Goal: Task Accomplishment & Management: Manage account settings

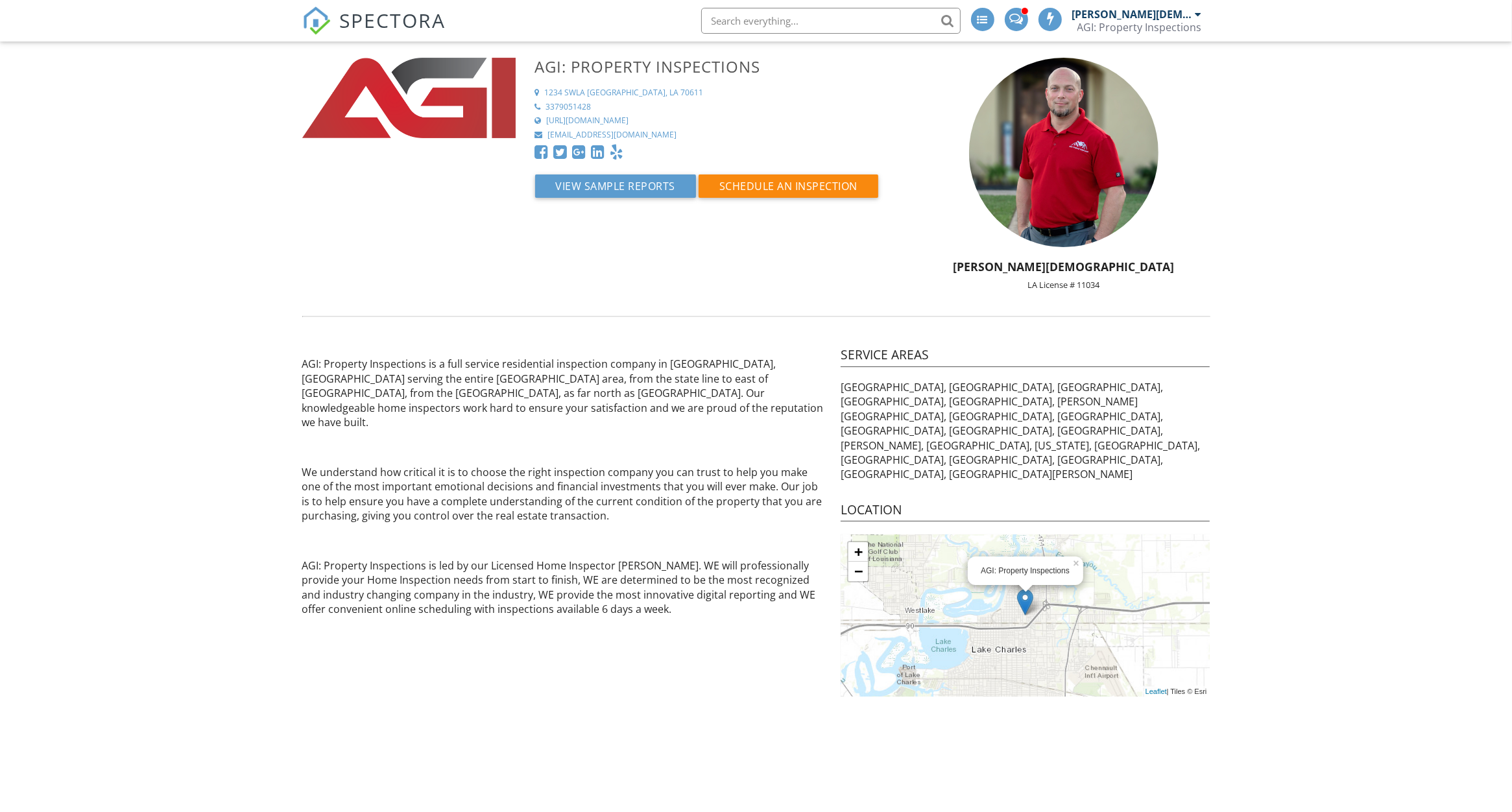
click at [1023, 24] on span at bounding box center [1016, 18] width 13 height 10
click at [769, 191] on button "Schedule an Inspection" at bounding box center [788, 186] width 180 height 24
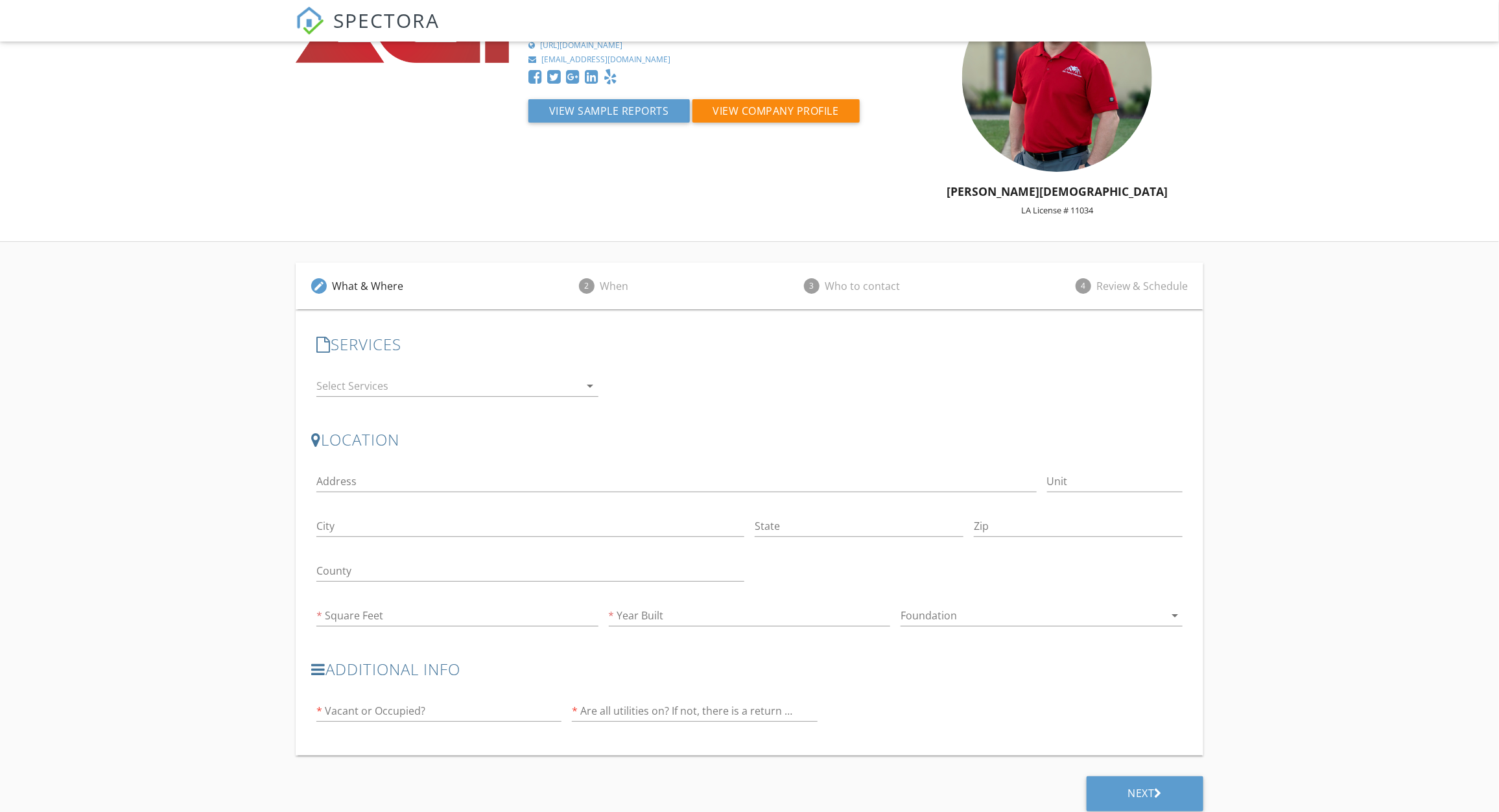
scroll to position [82, 0]
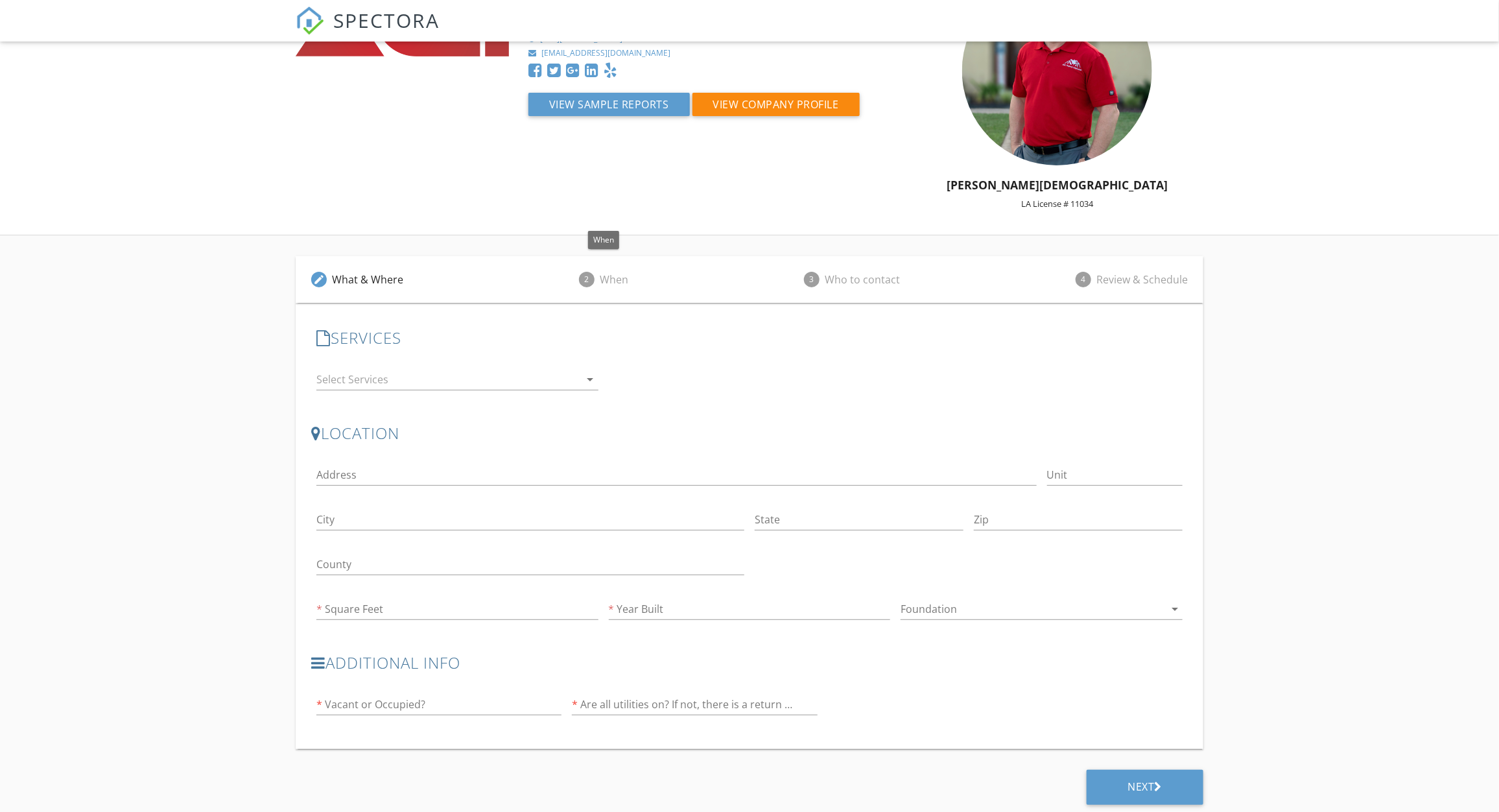
click at [596, 273] on div "2 When" at bounding box center [603, 279] width 80 height 46
click at [828, 286] on div "Who to contact" at bounding box center [863, 279] width 75 height 15
click at [1157, 292] on div "4 Review & Schedule" at bounding box center [1132, 279] width 144 height 46
click at [592, 369] on div "arrow_drop_down" at bounding box center [458, 379] width 282 height 22
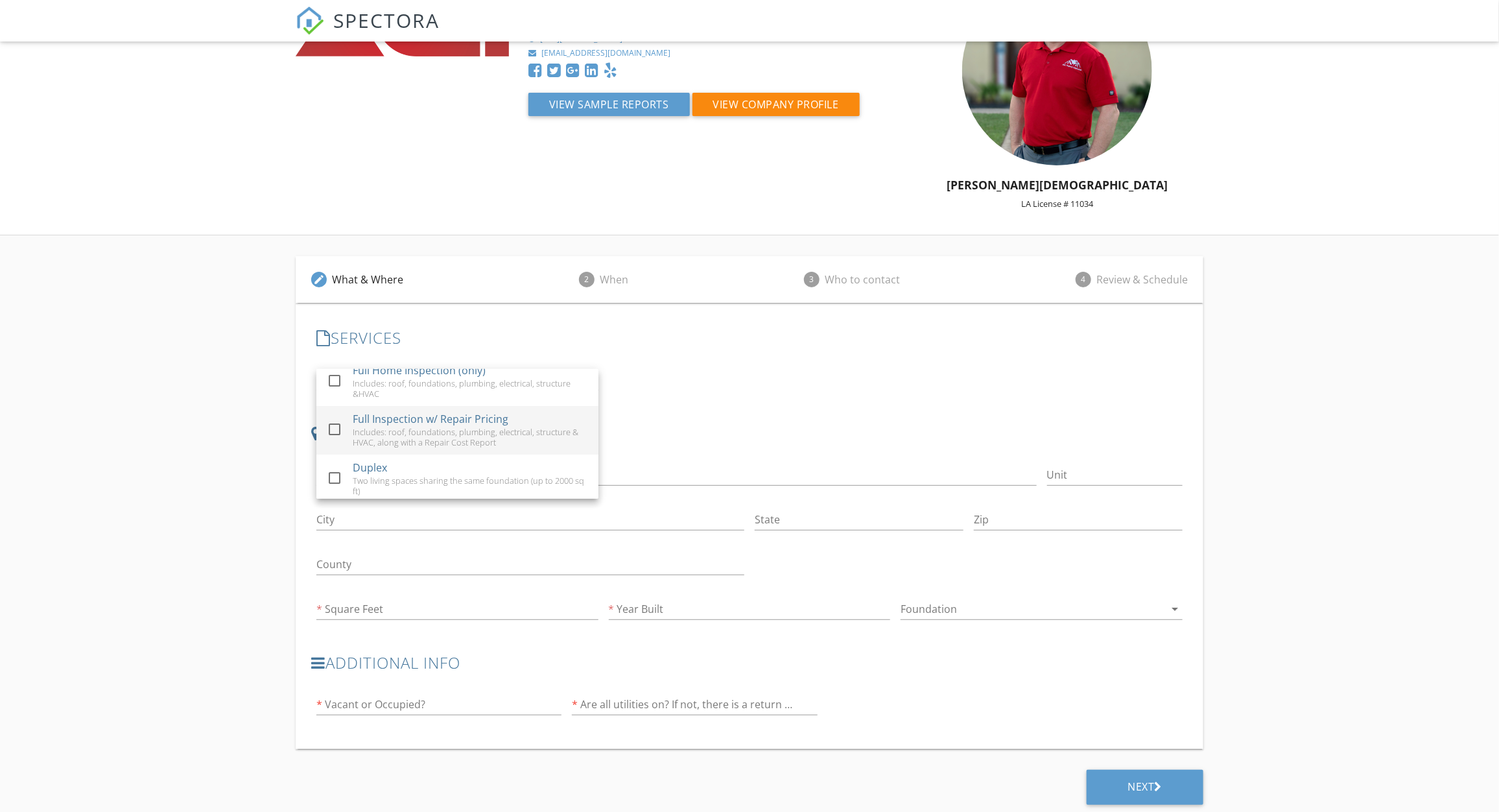
scroll to position [0, 0]
click at [237, 529] on div "edit What & Where 2 When 3 Who to contact 4 Review & Schedule SERVICES check_bo…" at bounding box center [750, 524] width 1499 height 579
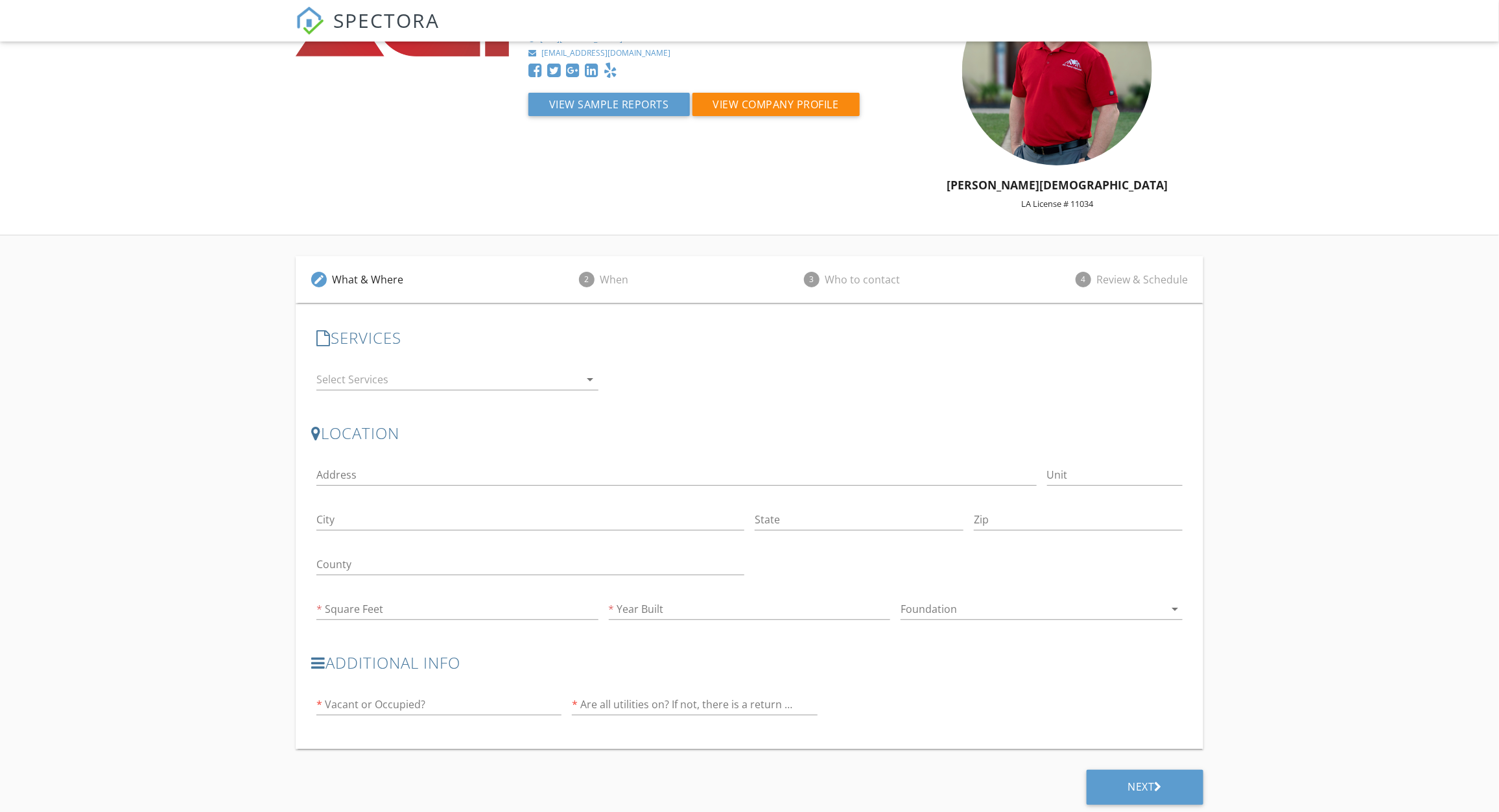
click at [958, 608] on div at bounding box center [1033, 608] width 264 height 21
click at [158, 610] on div "edit What & Where 2 When 3 Who to contact 4 Review & Schedule SERVICES check_bo…" at bounding box center [750, 524] width 1499 height 579
click at [425, 706] on input "text" at bounding box center [439, 704] width 245 height 22
click at [600, 706] on input "text" at bounding box center [695, 704] width 245 height 22
click at [587, 267] on div "2 When" at bounding box center [603, 279] width 80 height 46
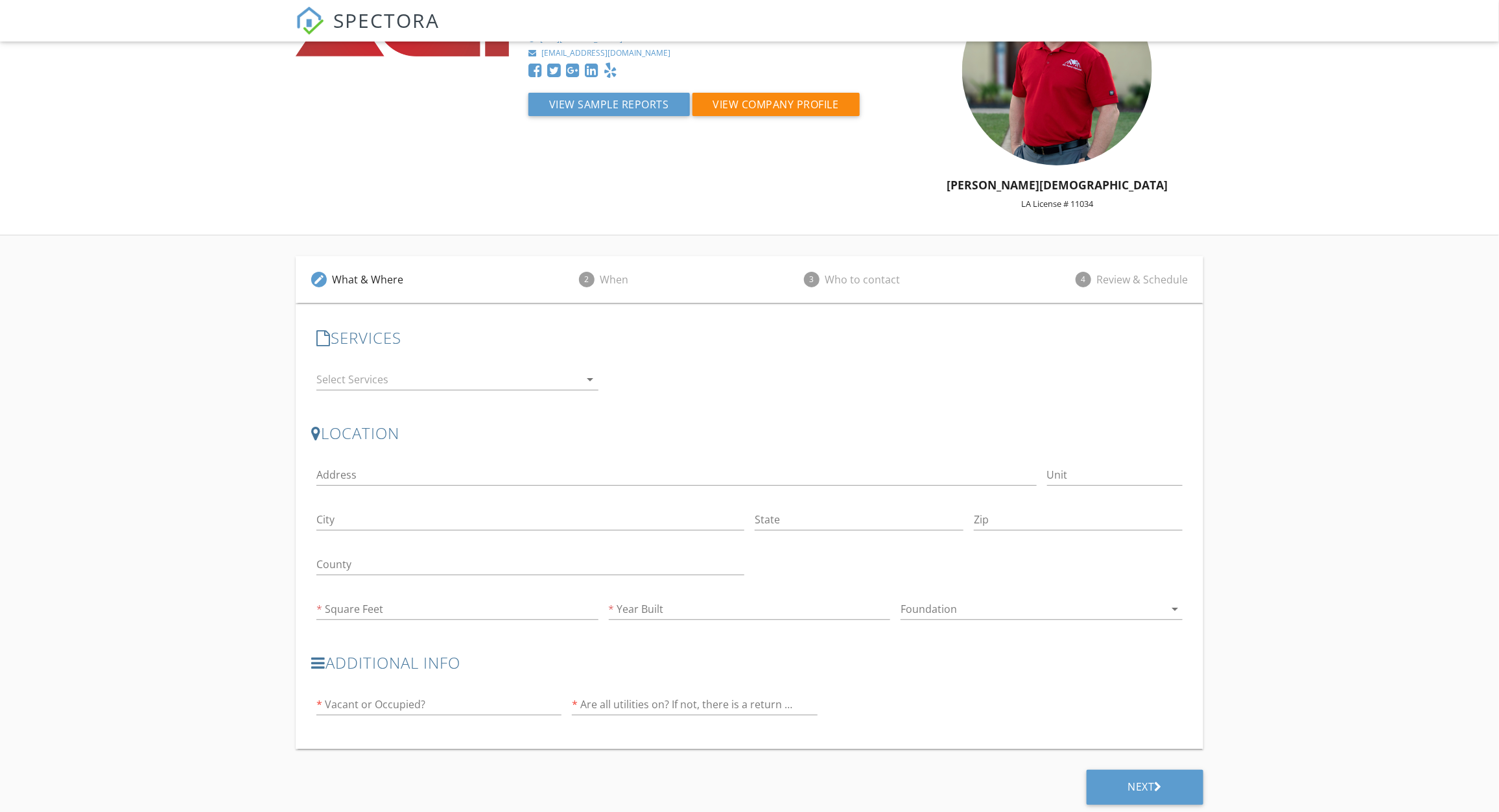
click at [469, 383] on div at bounding box center [449, 379] width 264 height 21
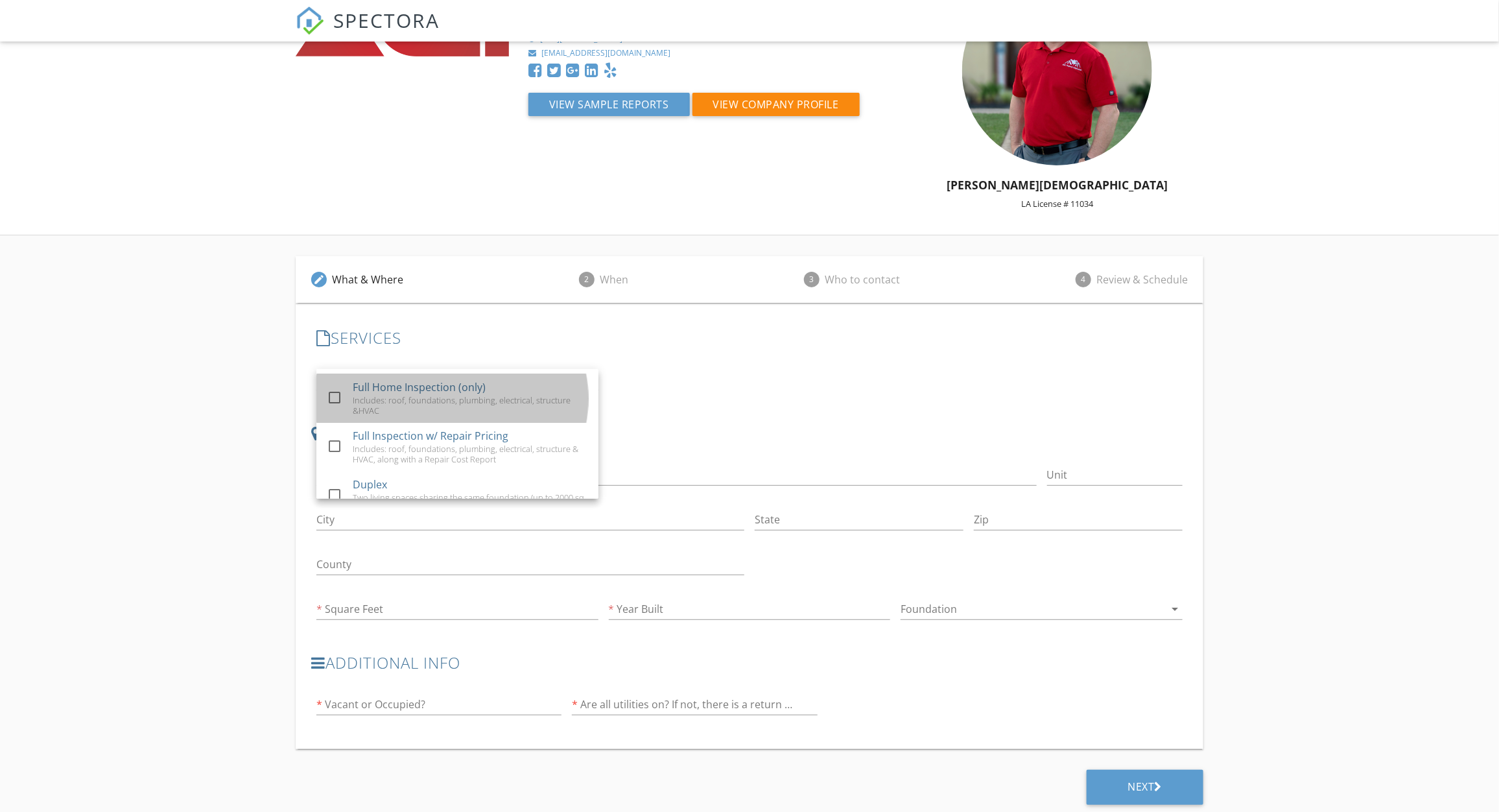
click at [469, 383] on div "Full Home Inspection (only)" at bounding box center [419, 387] width 133 height 15
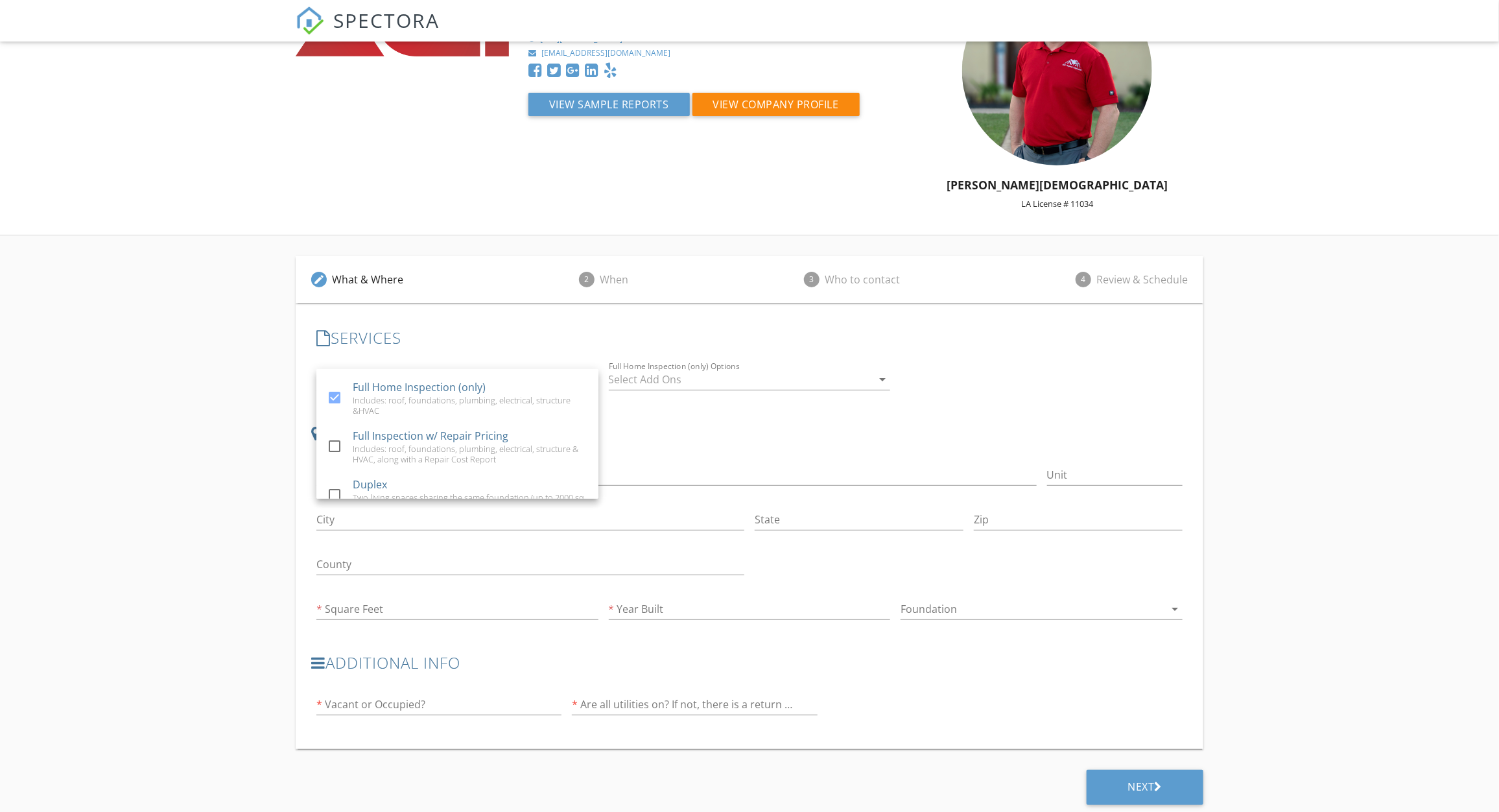
click at [764, 374] on div at bounding box center [741, 379] width 264 height 21
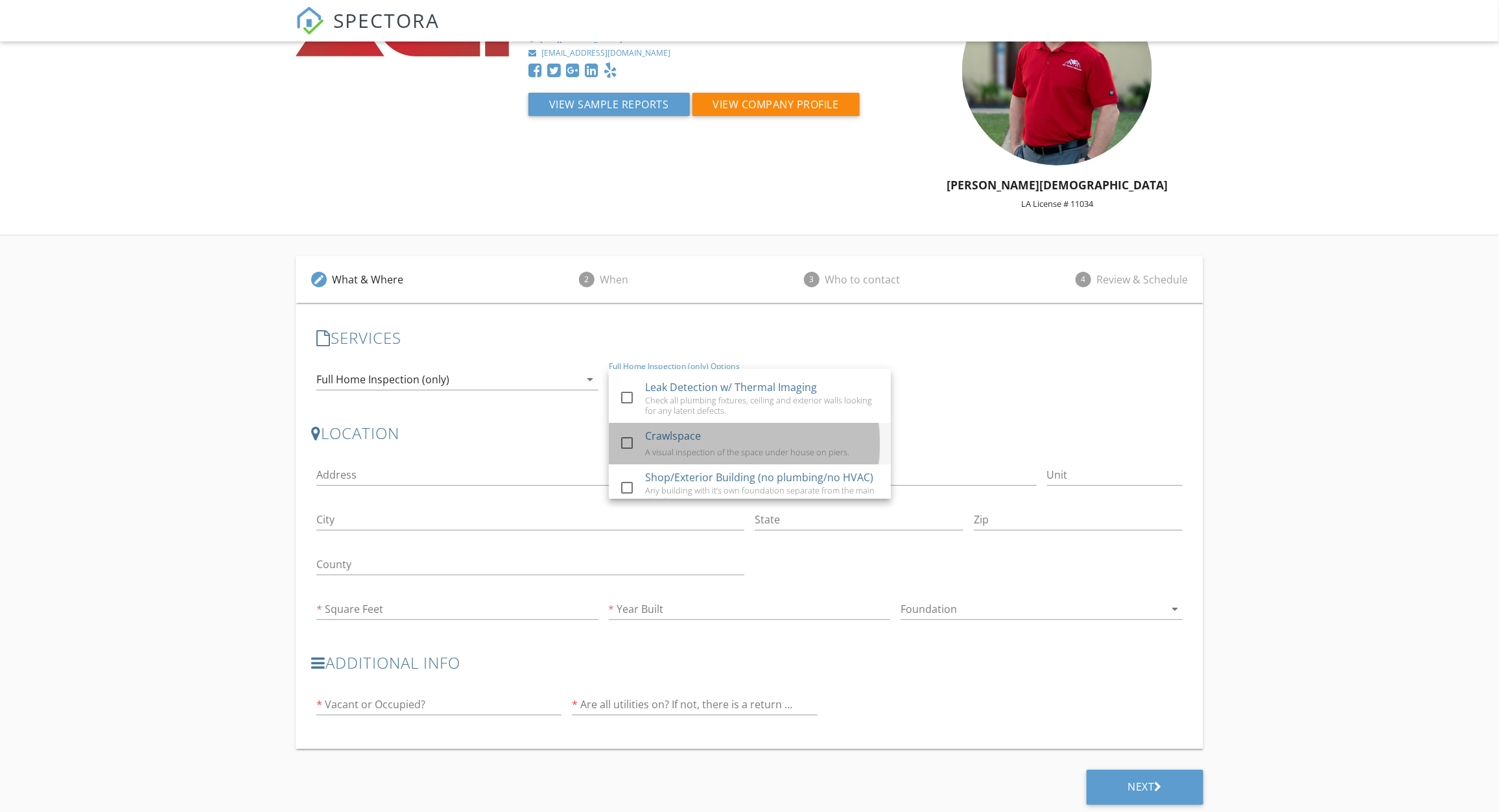
click at [646, 454] on div "A visual inspection of the space under house on piers." at bounding box center [747, 451] width 204 height 10
click at [503, 464] on input "Address" at bounding box center [677, 475] width 721 height 22
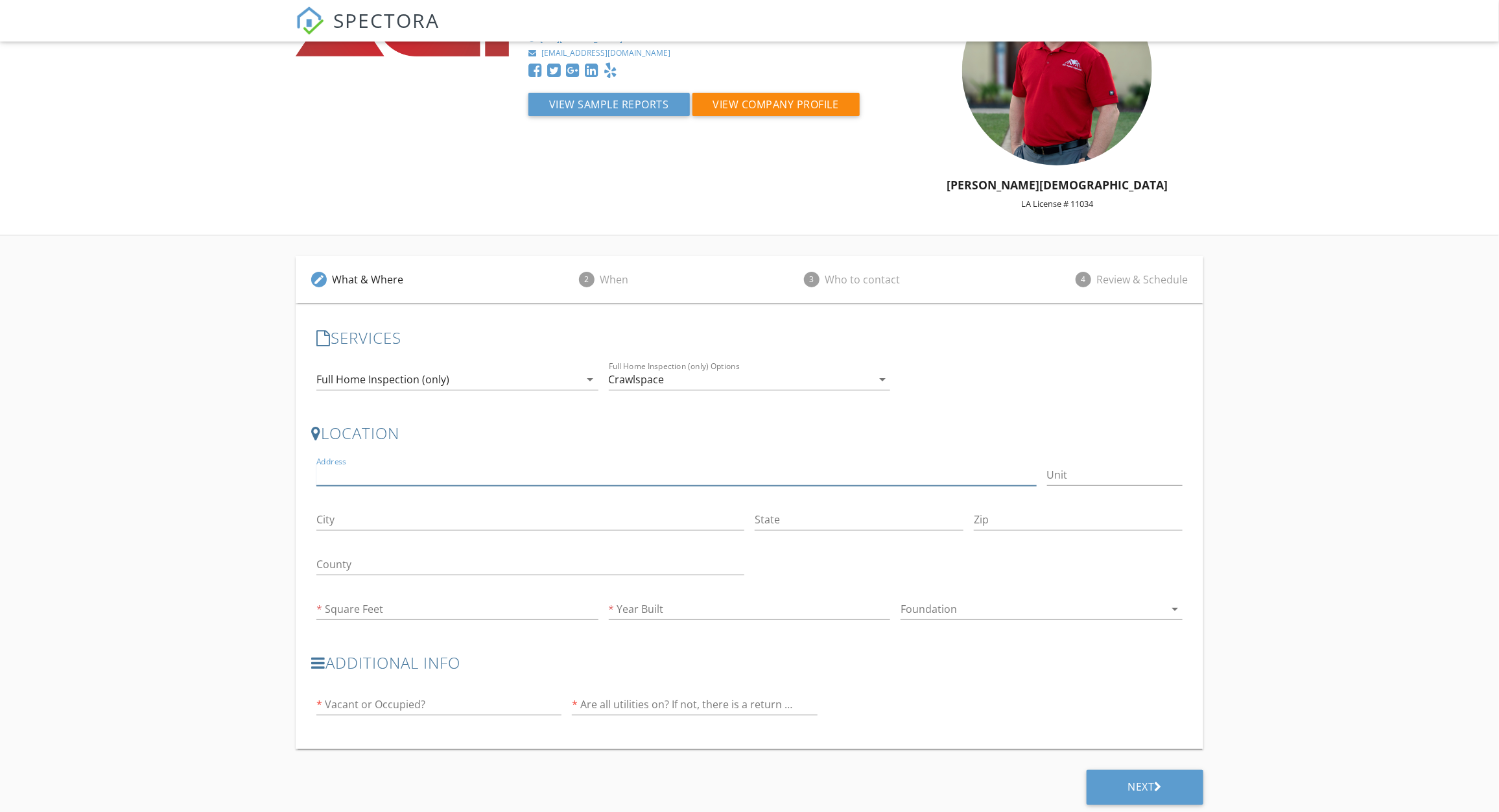
type input "Apt: 402, Crown Hieghts, block 4, Gulshan Iqbal"
type input "Karachi"
type input "Sindh"
type input "74600"
type input "Sindh"
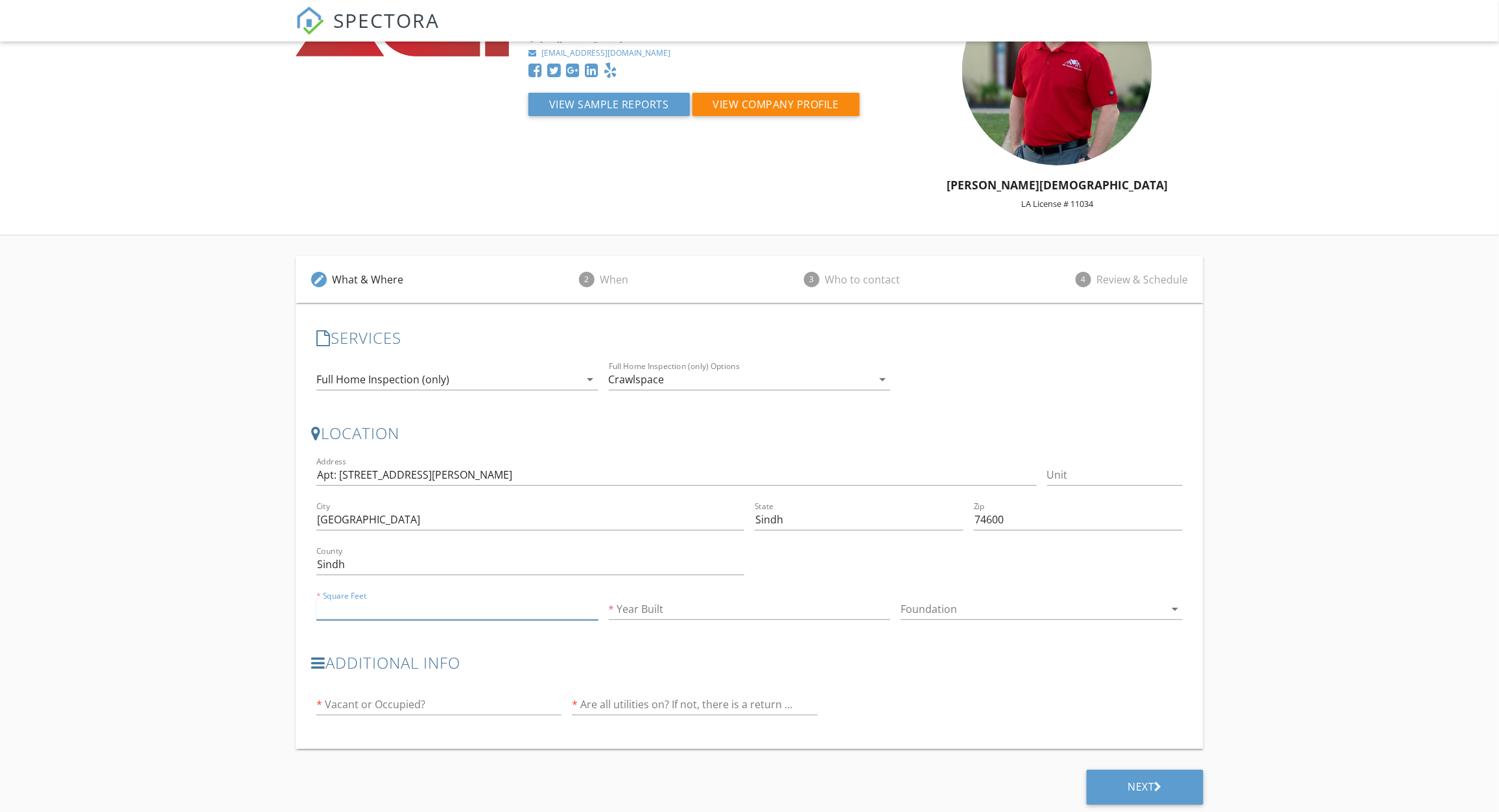
click at [402, 616] on input "Square Feet" at bounding box center [458, 609] width 282 height 22
type input "1200"
click at [652, 599] on input "Year Built" at bounding box center [750, 609] width 282 height 22
type input "1989"
click at [433, 704] on input "text" at bounding box center [439, 704] width 245 height 22
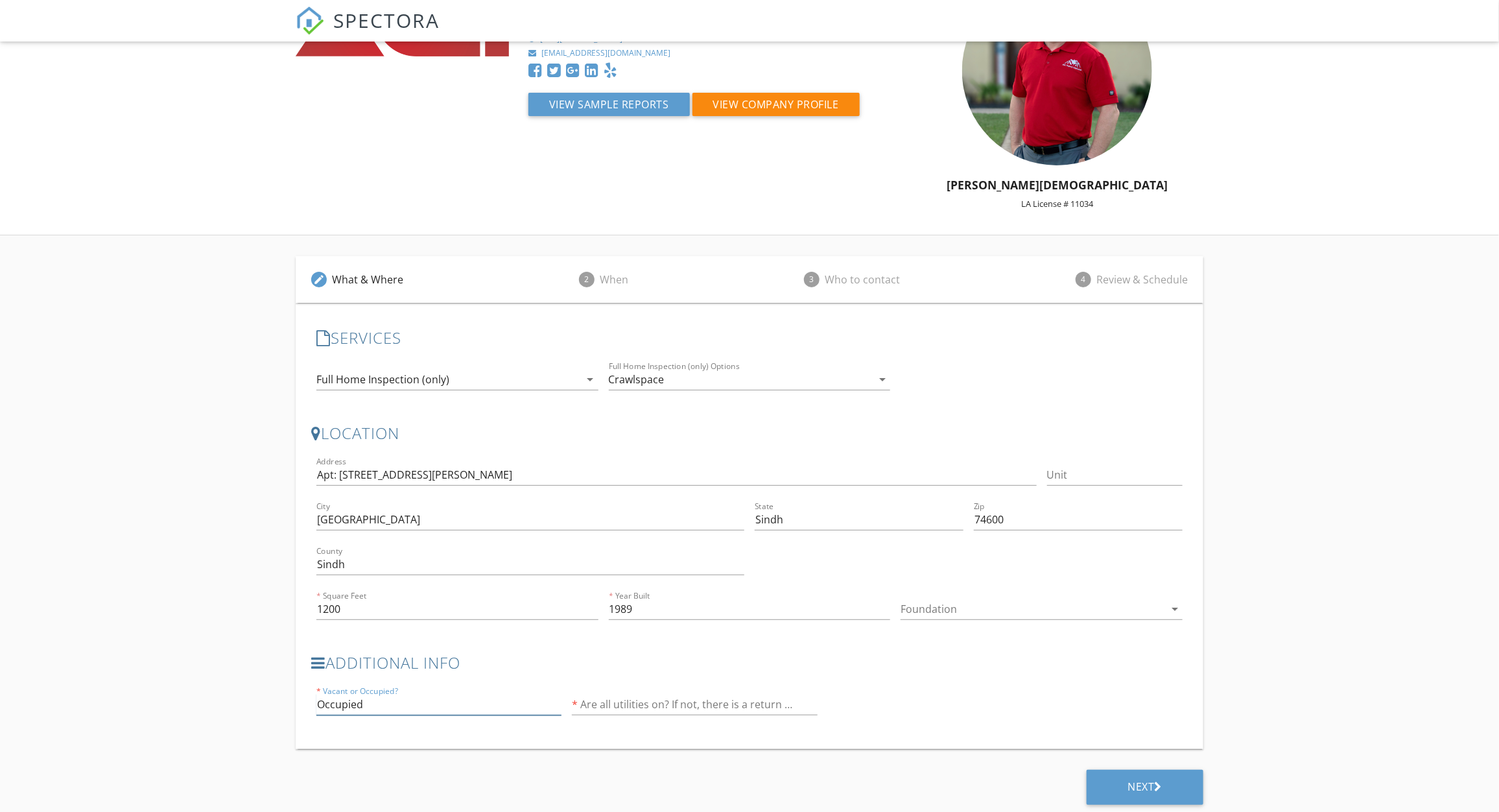
type input "Occupied"
type input "yes"
click at [1105, 790] on div "Next" at bounding box center [1146, 787] width 117 height 35
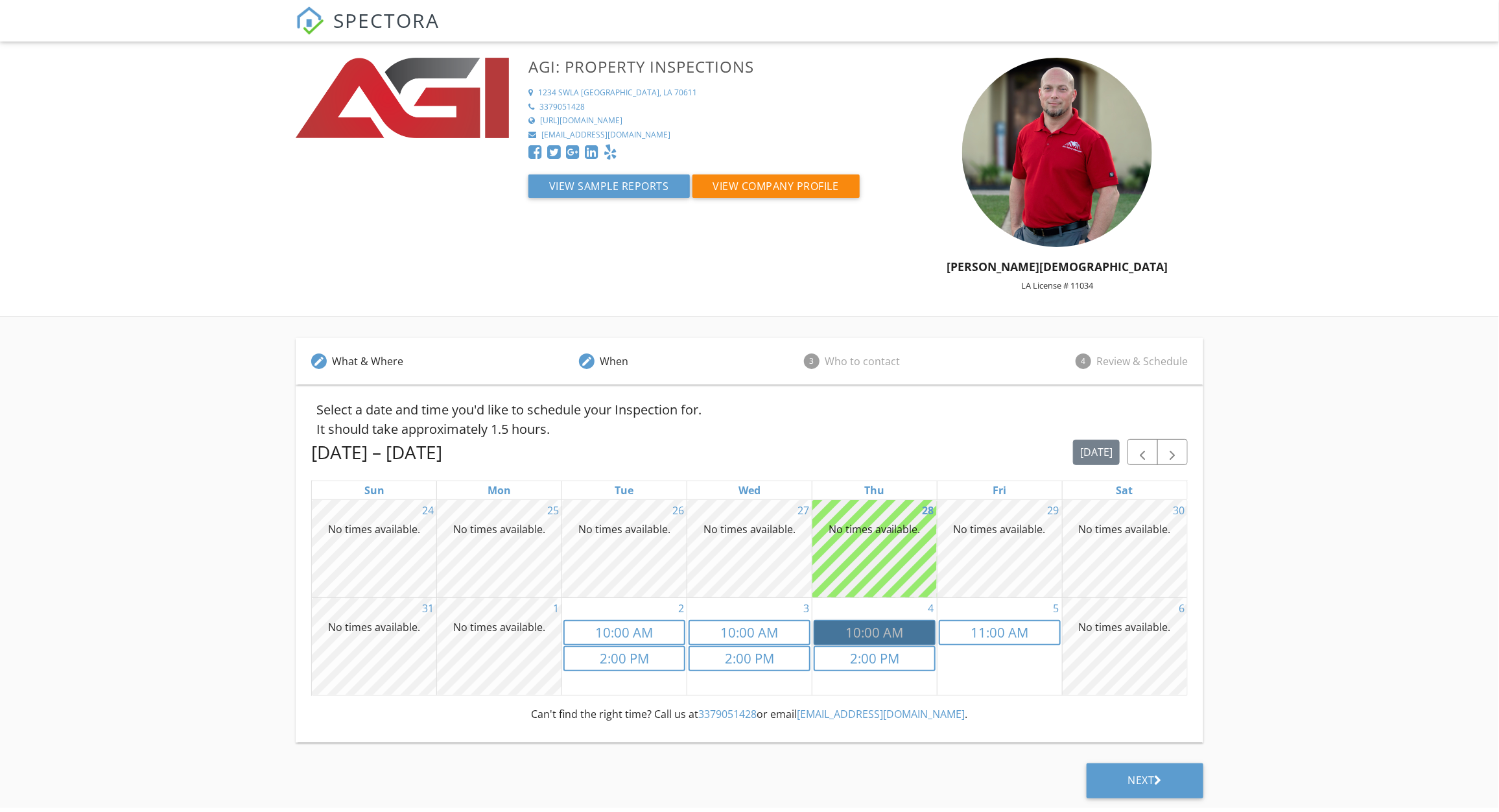
click at [840, 636] on link "10a 10:00 AM" at bounding box center [874, 633] width 122 height 26
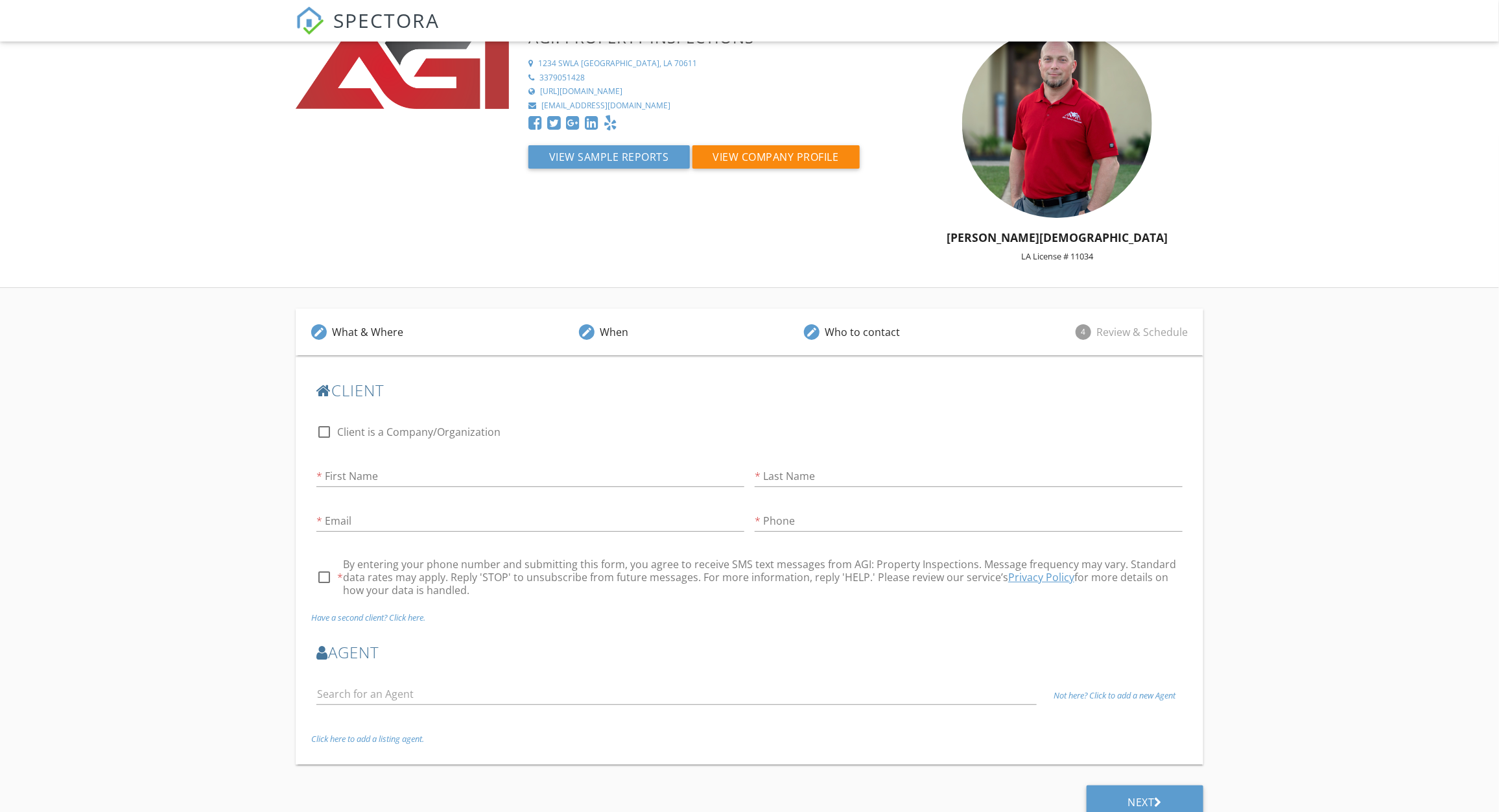
scroll to position [45, 0]
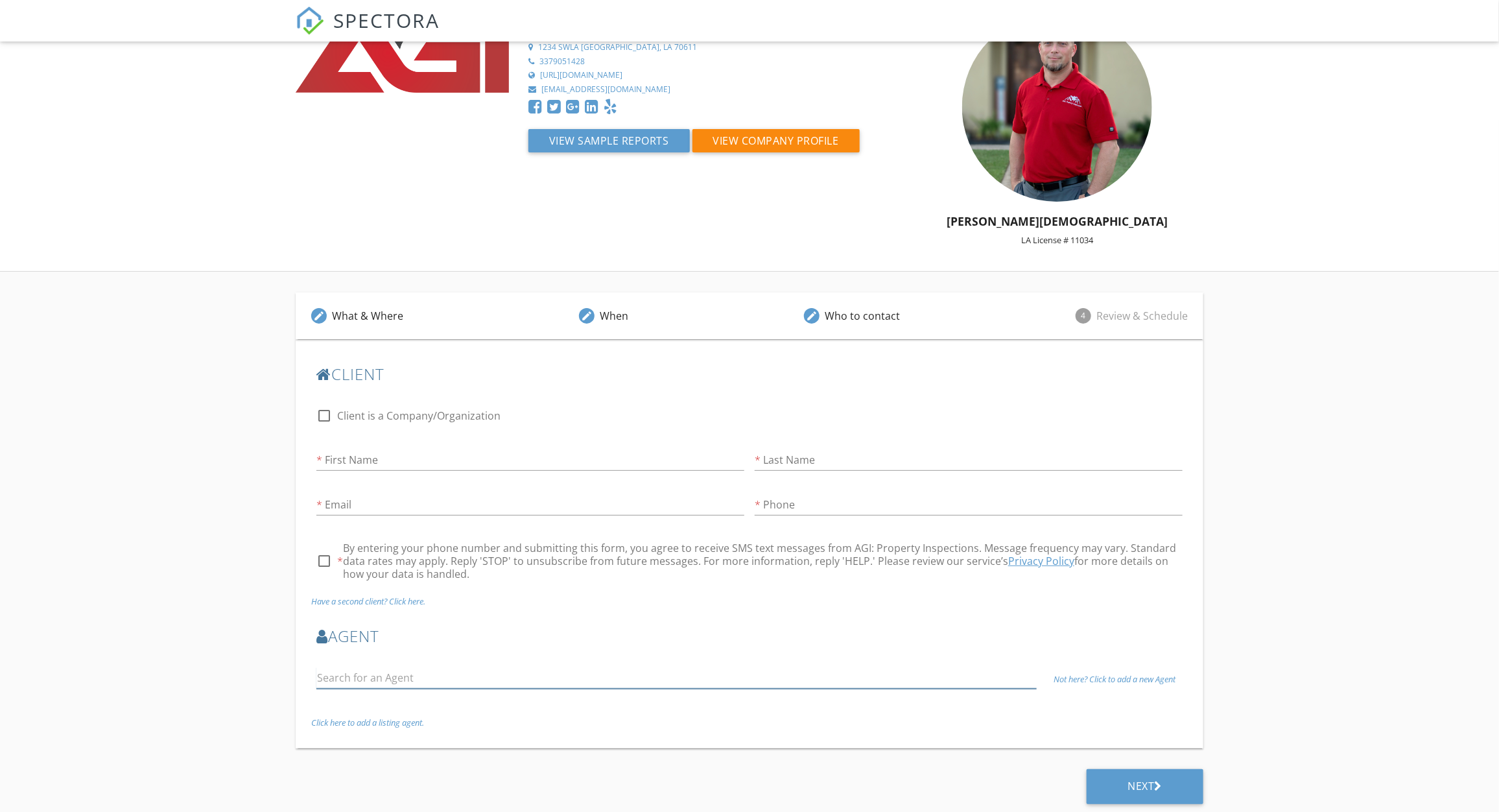
click at [406, 685] on input "text" at bounding box center [677, 678] width 721 height 22
click at [400, 685] on input "text" at bounding box center [677, 678] width 721 height 22
type input "s"
type input "aar"
click at [1074, 683] on div "Not here? Click to add a new Agent" at bounding box center [750, 679] width 877 height 44
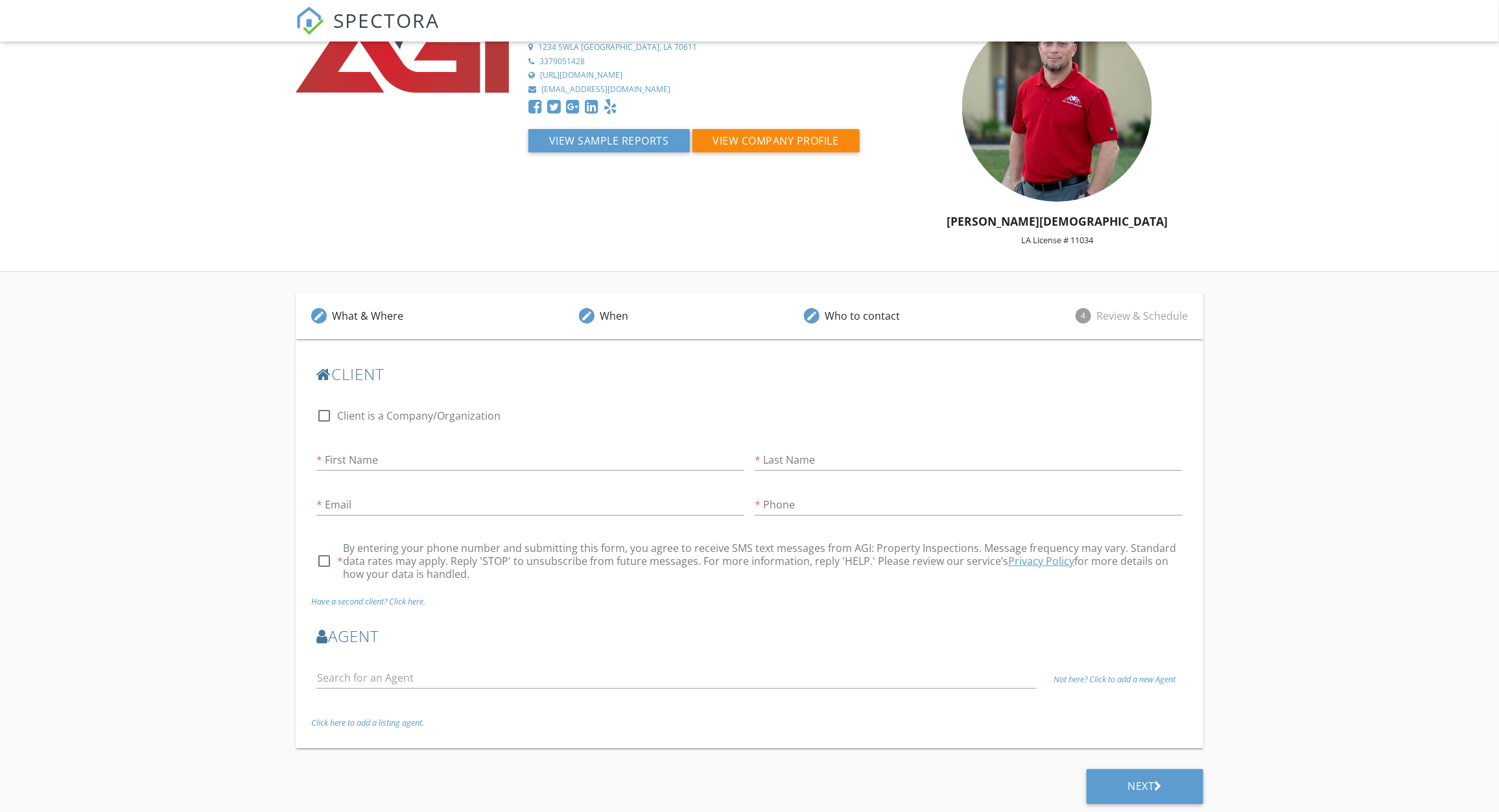
click at [1074, 679] on icon "Not here? Click to add a new Agent" at bounding box center [1114, 679] width 122 height 11
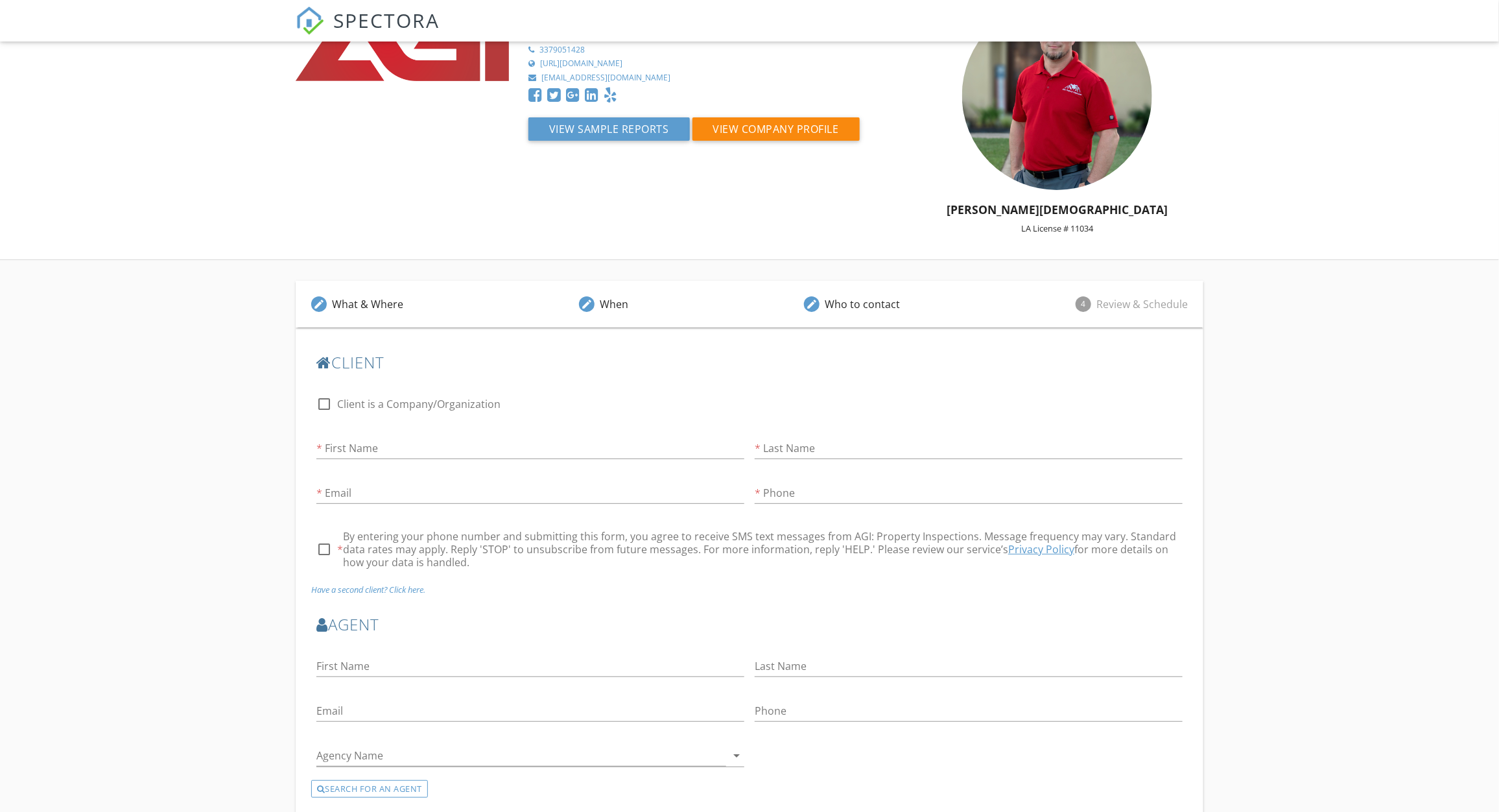
scroll to position [152, 0]
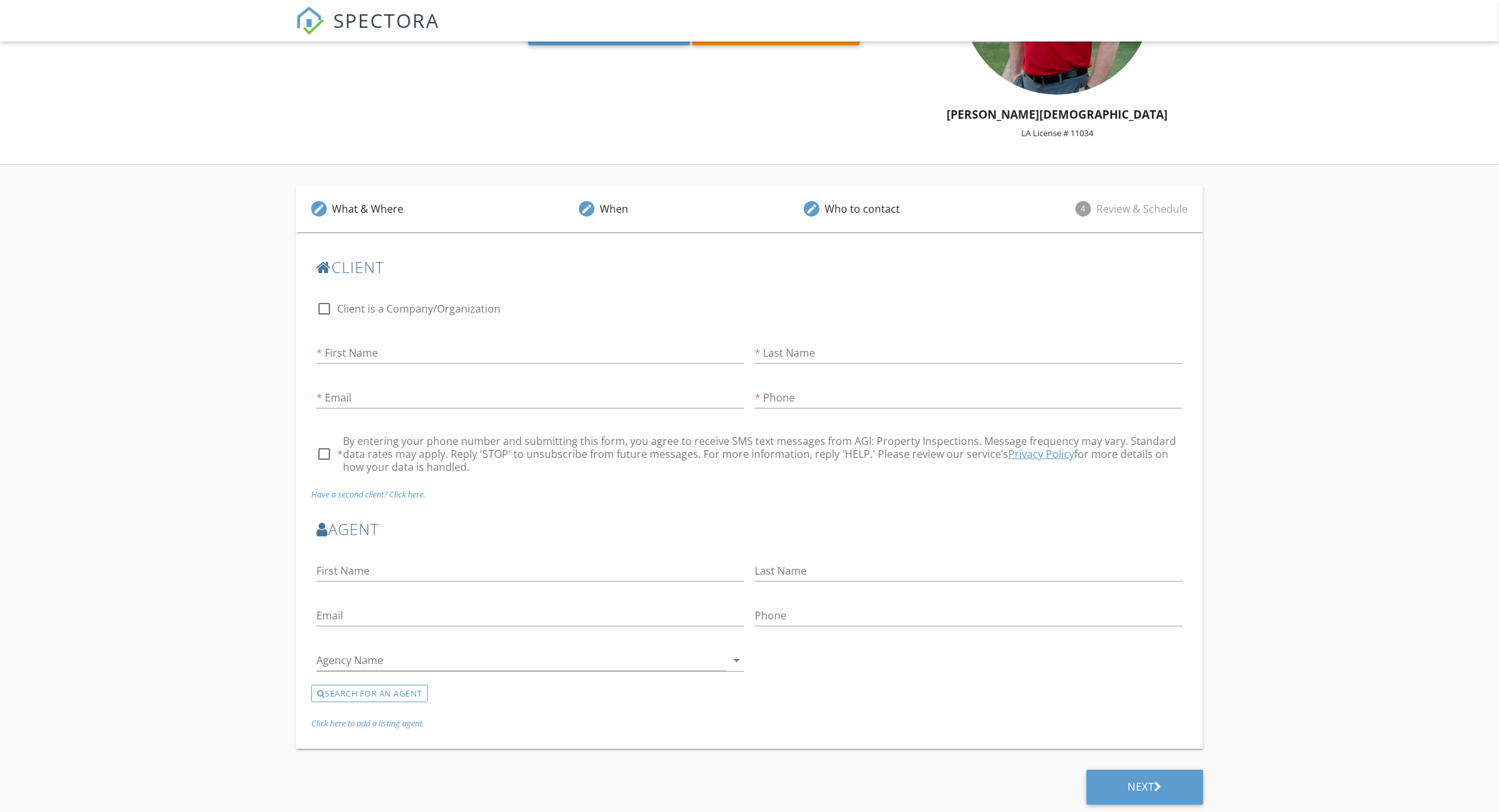
click at [703, 221] on div "edit What & Where edit When edit Who to contact 4 Review & Schedule" at bounding box center [750, 208] width 908 height 46
click at [613, 218] on div "edit When" at bounding box center [603, 208] width 80 height 46
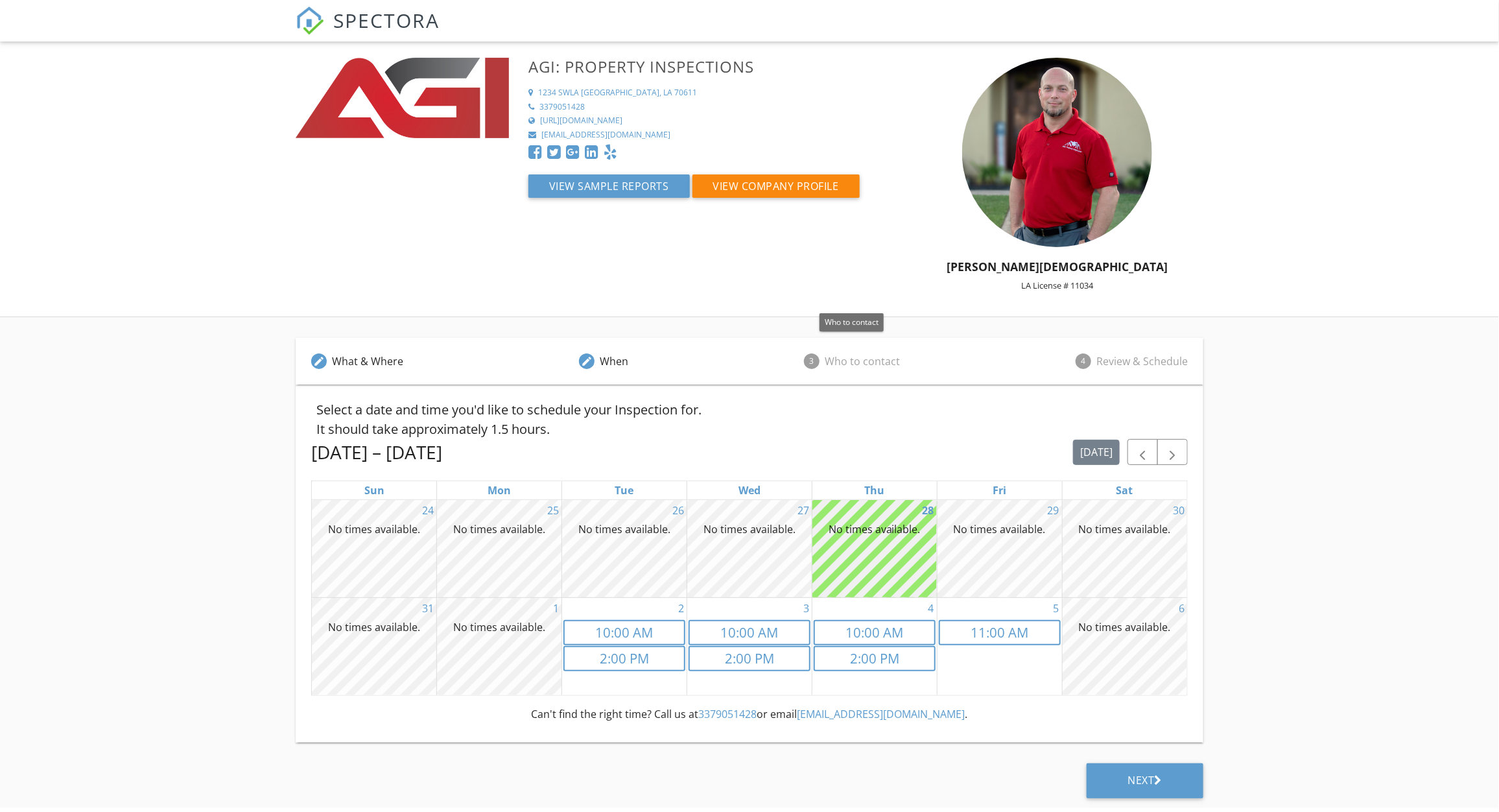
click at [847, 356] on div "Who to contact" at bounding box center [863, 361] width 75 height 15
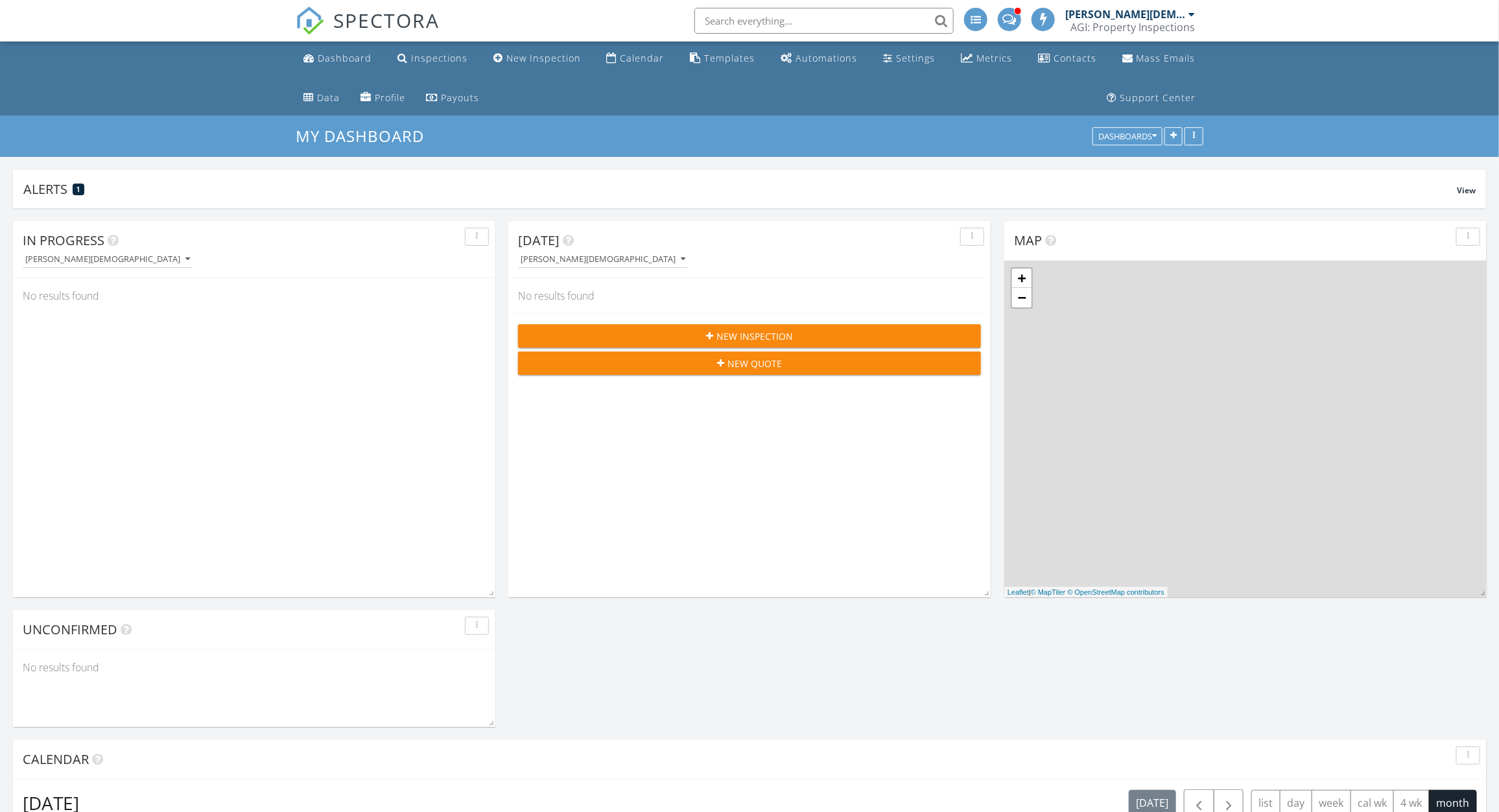
scroll to position [279, 483]
click at [417, 60] on div "Inspections" at bounding box center [439, 58] width 57 height 12
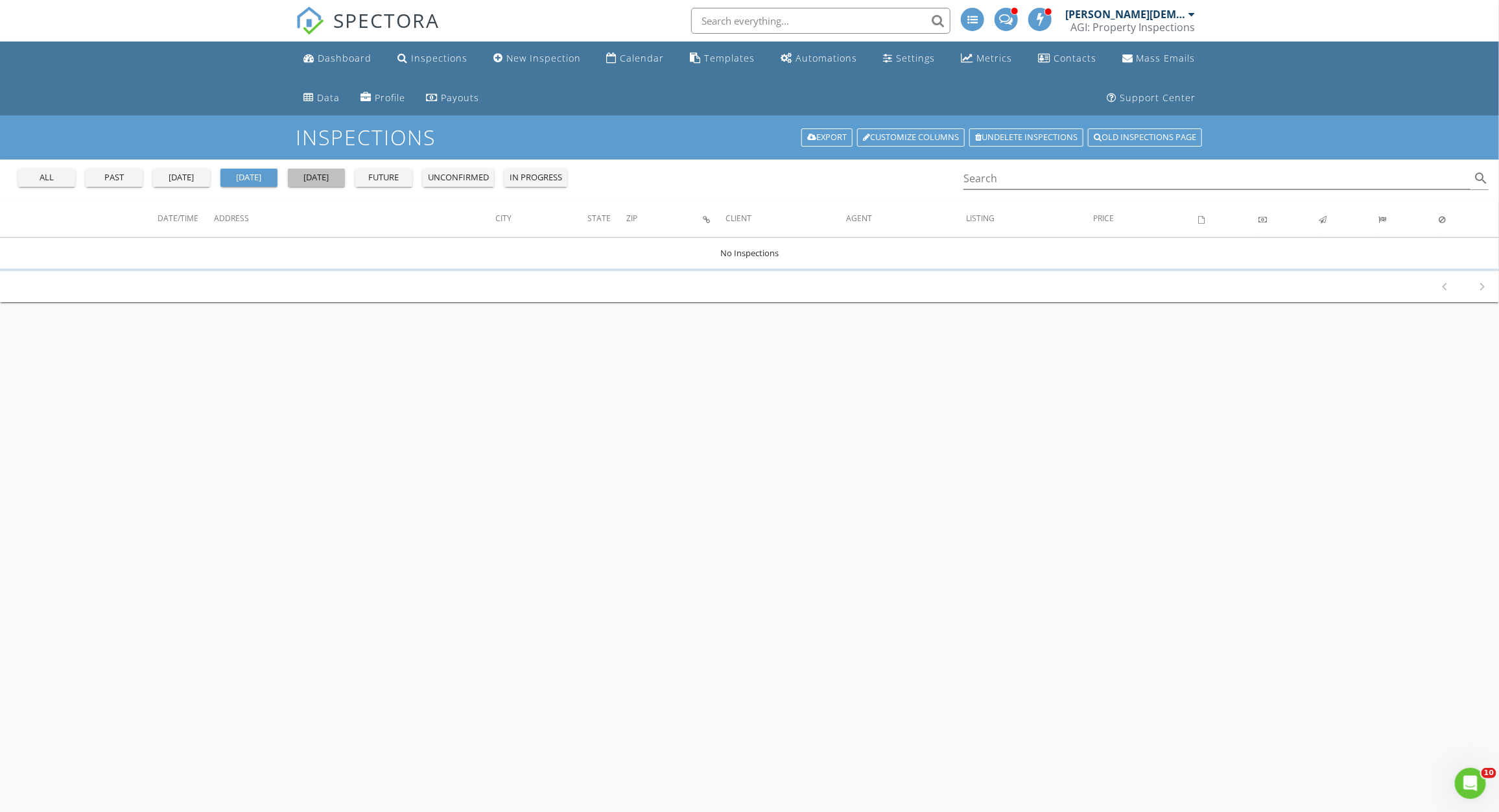
click at [315, 168] on button "tomorrow" at bounding box center [316, 177] width 57 height 18
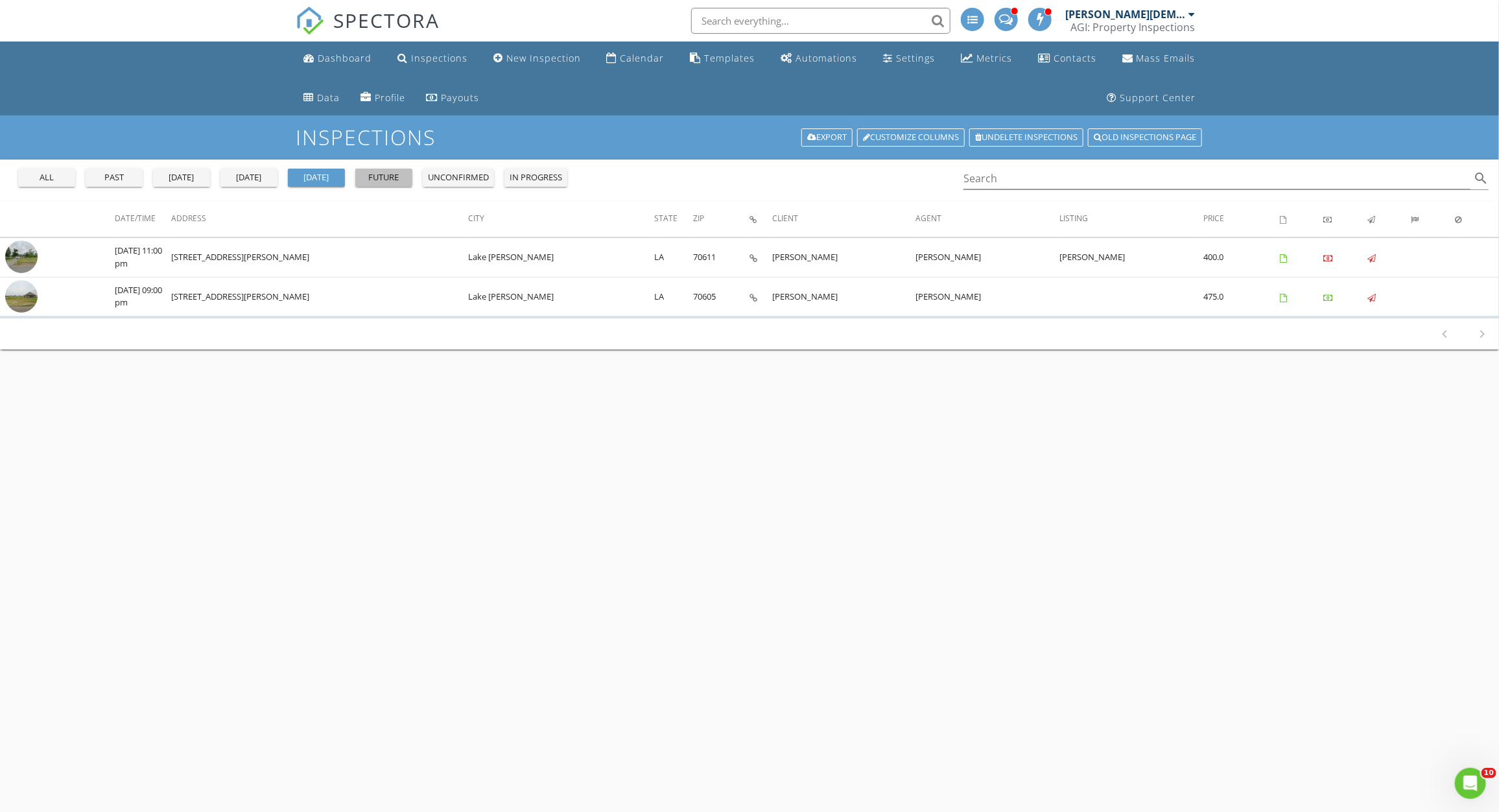
click at [373, 174] on div "future" at bounding box center [384, 177] width 47 height 13
click at [310, 174] on div "tomorrow" at bounding box center [316, 177] width 47 height 13
click at [384, 181] on div "future" at bounding box center [384, 177] width 47 height 13
click at [309, 181] on div "tomorrow" at bounding box center [316, 177] width 47 height 13
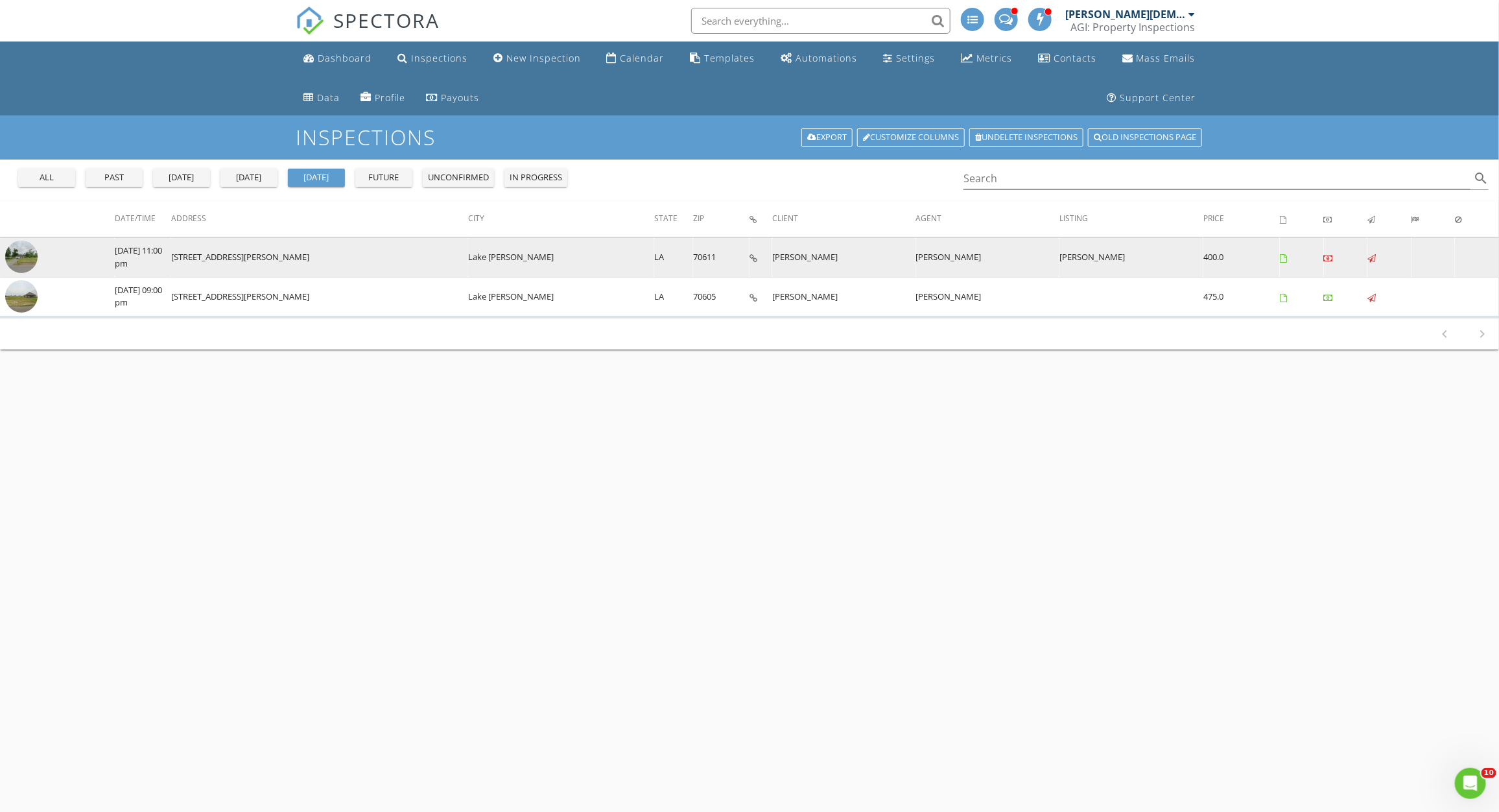
click at [1280, 259] on icon at bounding box center [1283, 258] width 7 height 9
click at [1324, 257] on icon at bounding box center [1328, 258] width 9 height 9
click at [750, 257] on icon at bounding box center [754, 258] width 8 height 9
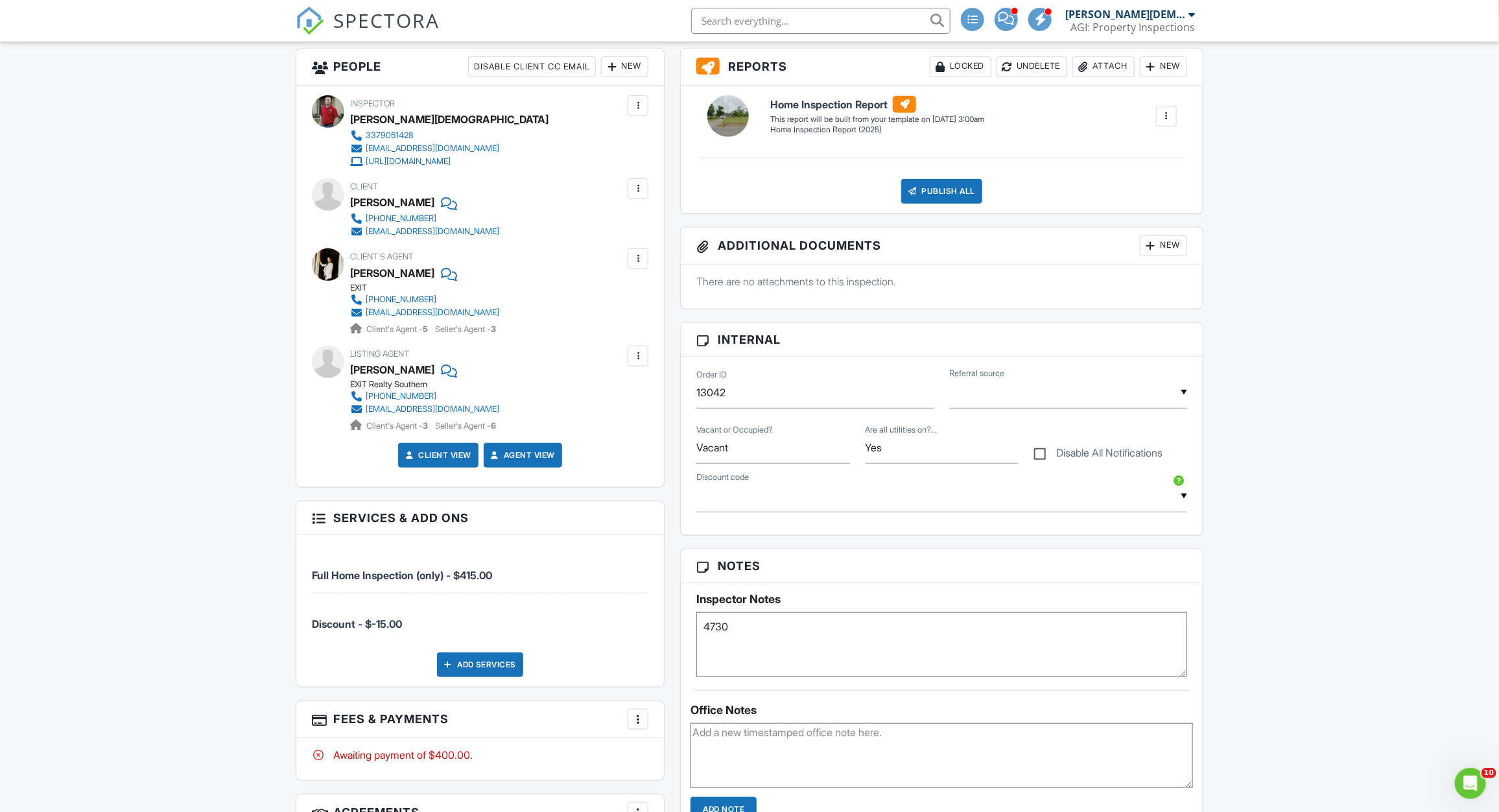
scroll to position [368, 0]
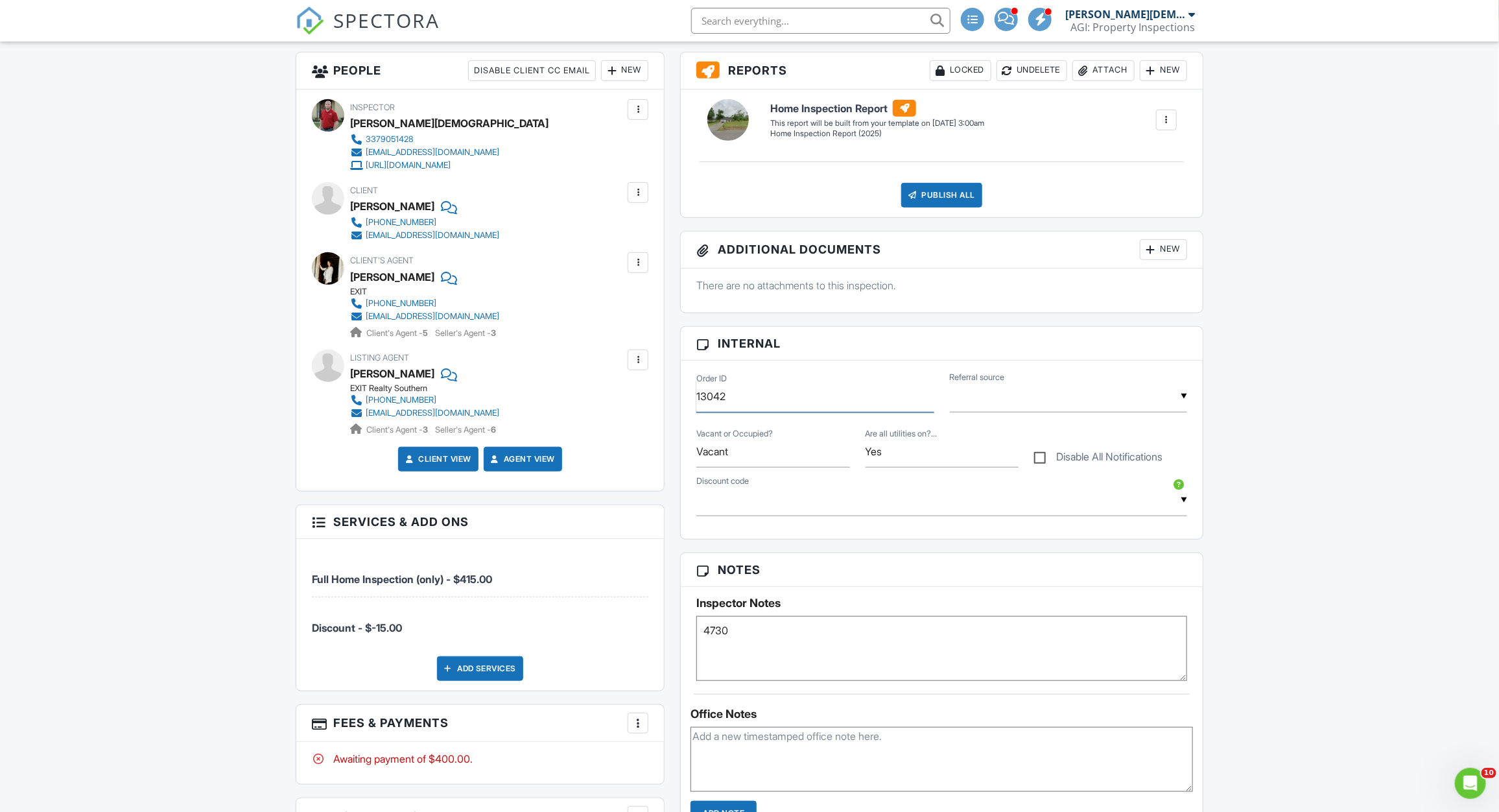
click at [738, 399] on input "13042" at bounding box center [815, 396] width 237 height 32
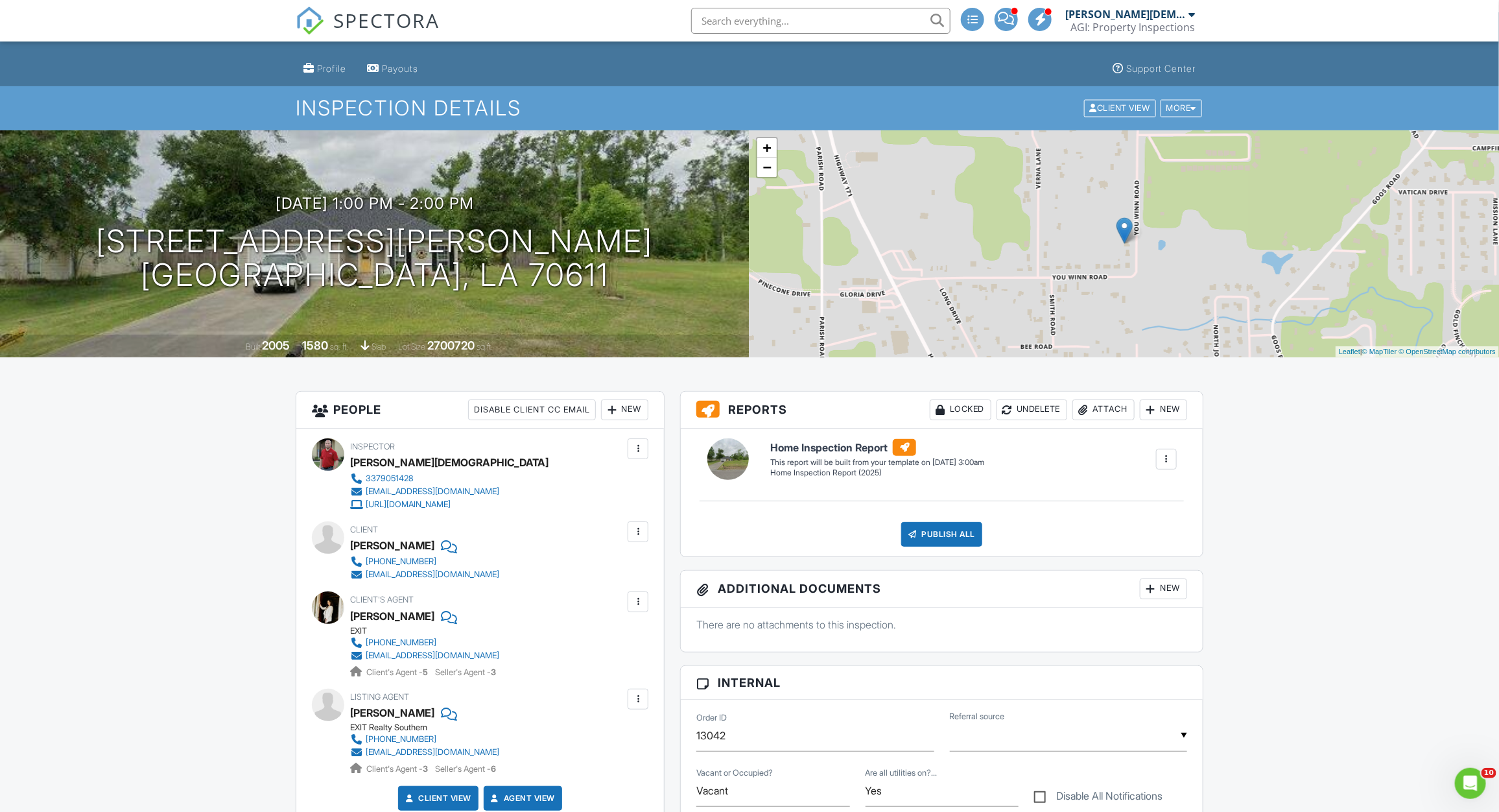
scroll to position [0, 0]
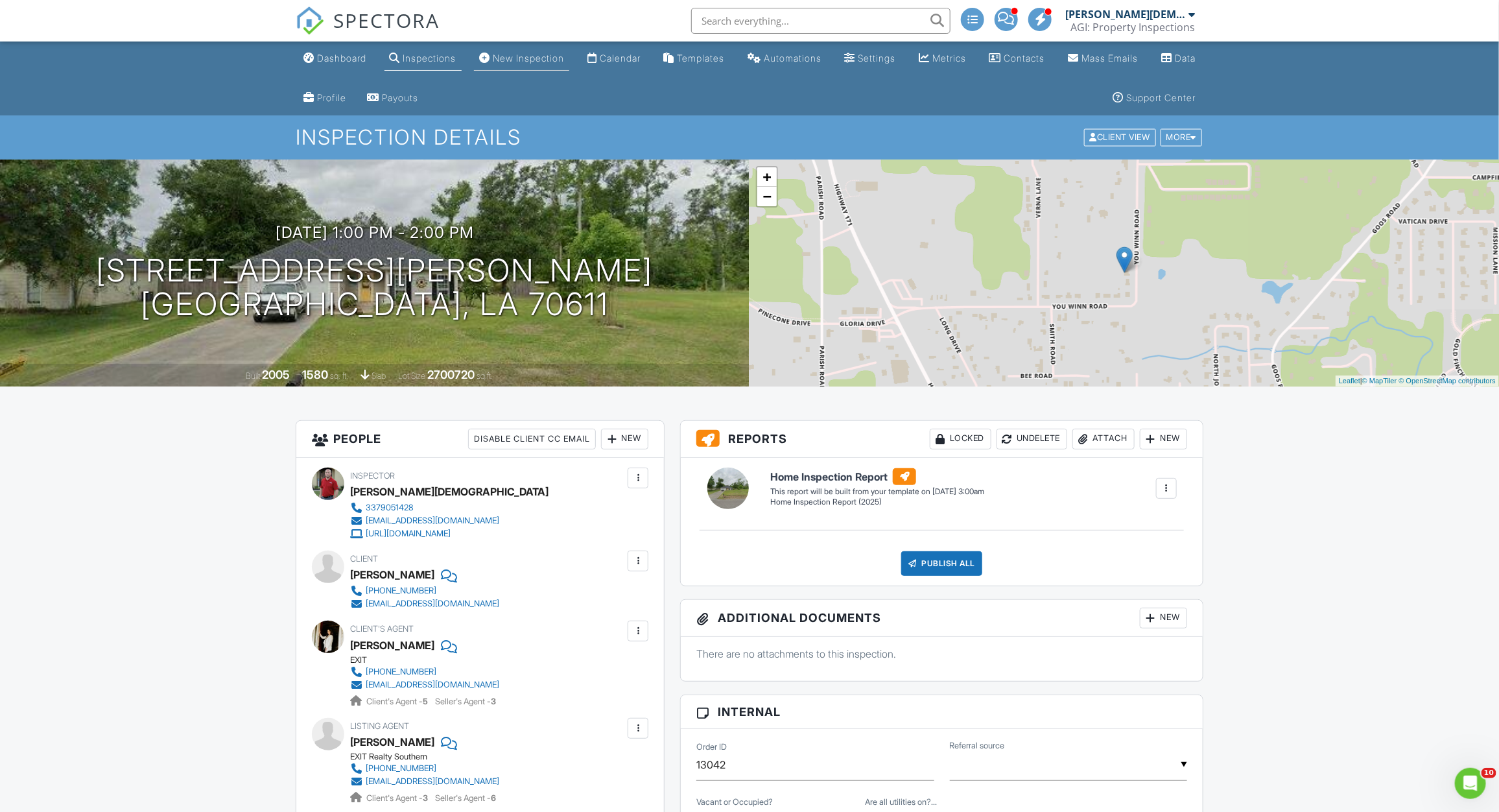
click at [549, 67] on link "New Inspection" at bounding box center [521, 59] width 95 height 24
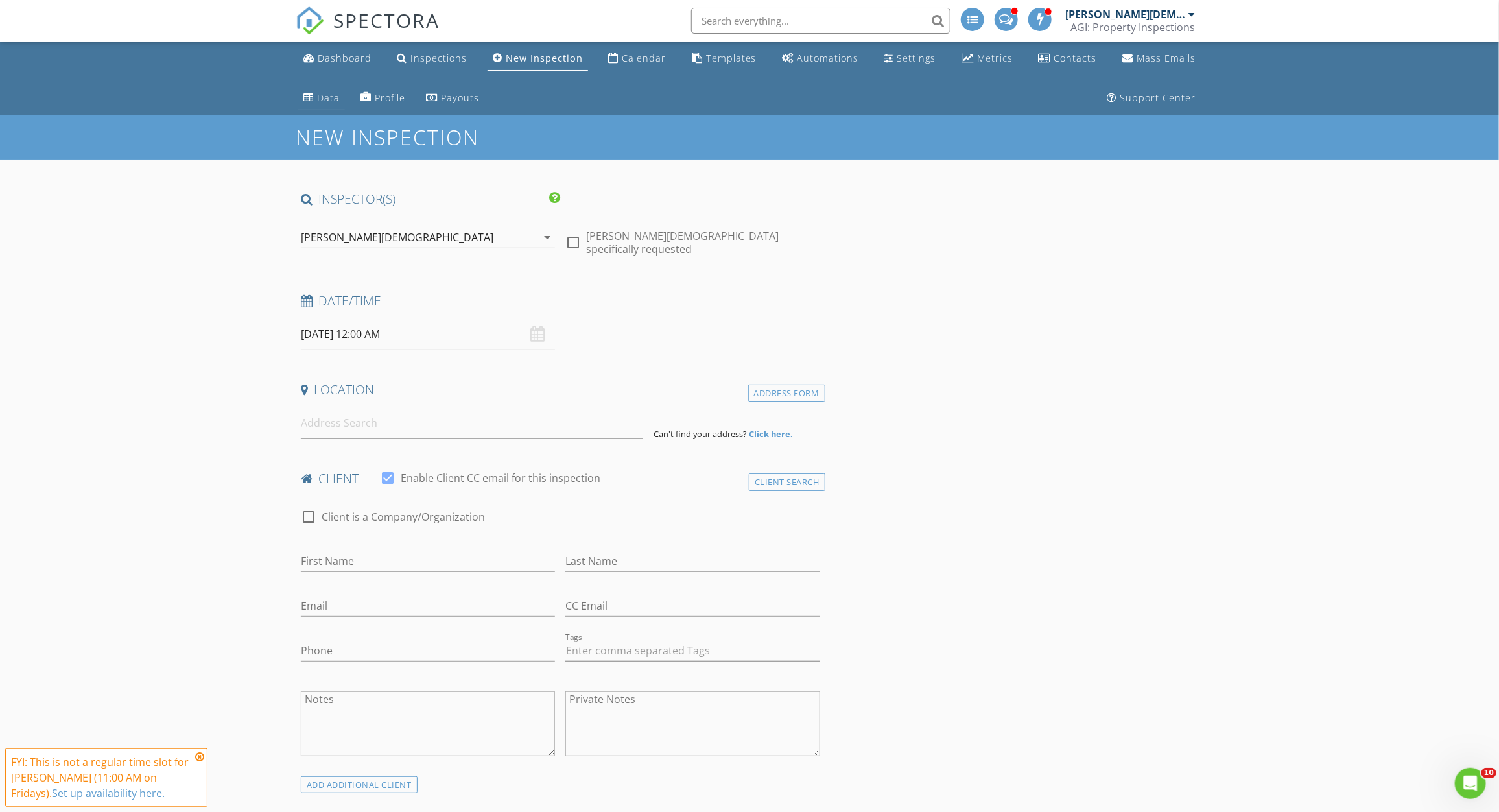
click at [303, 108] on link "Data" at bounding box center [322, 98] width 47 height 24
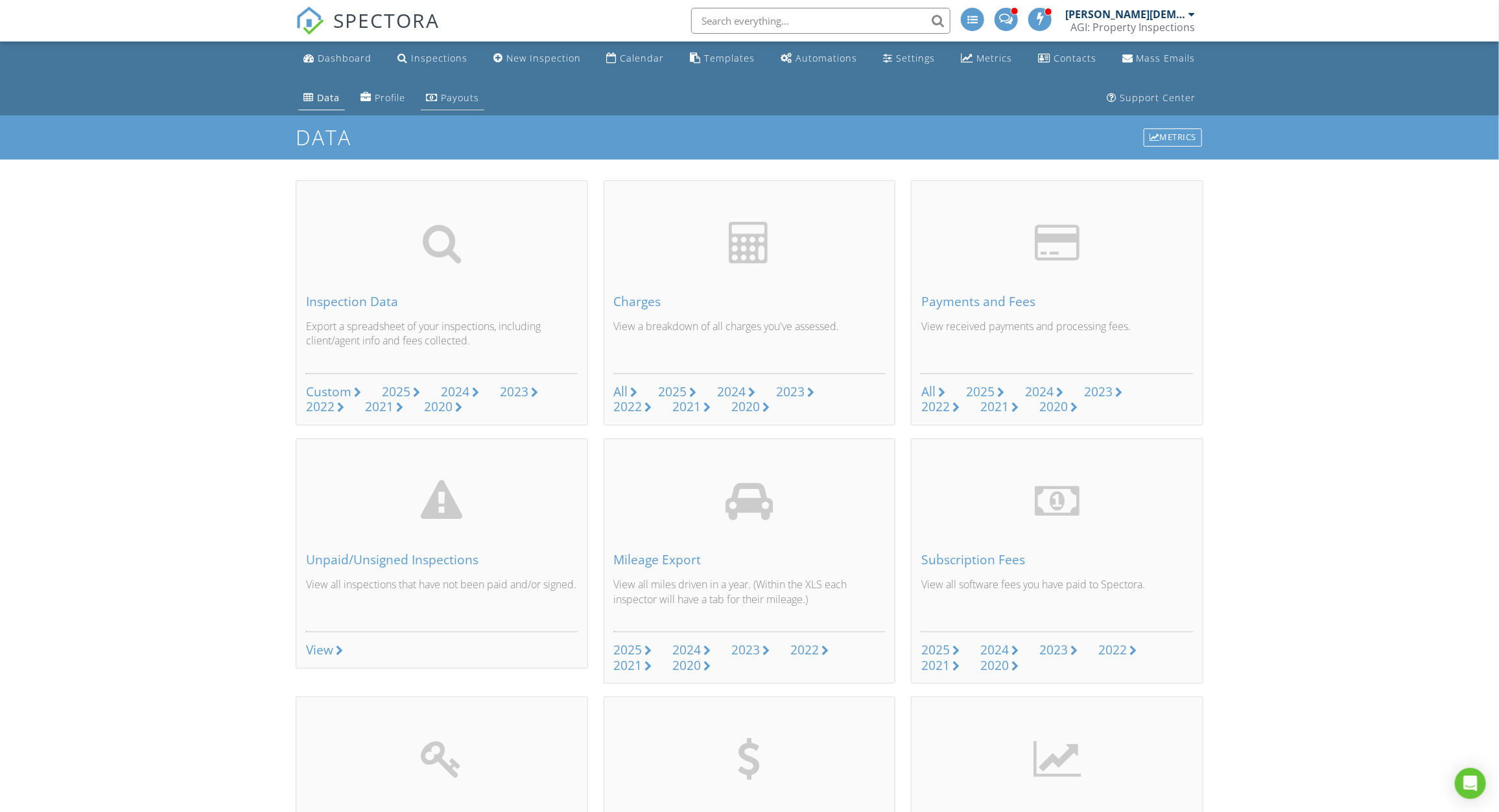
click at [441, 98] on div "Payouts" at bounding box center [460, 98] width 38 height 12
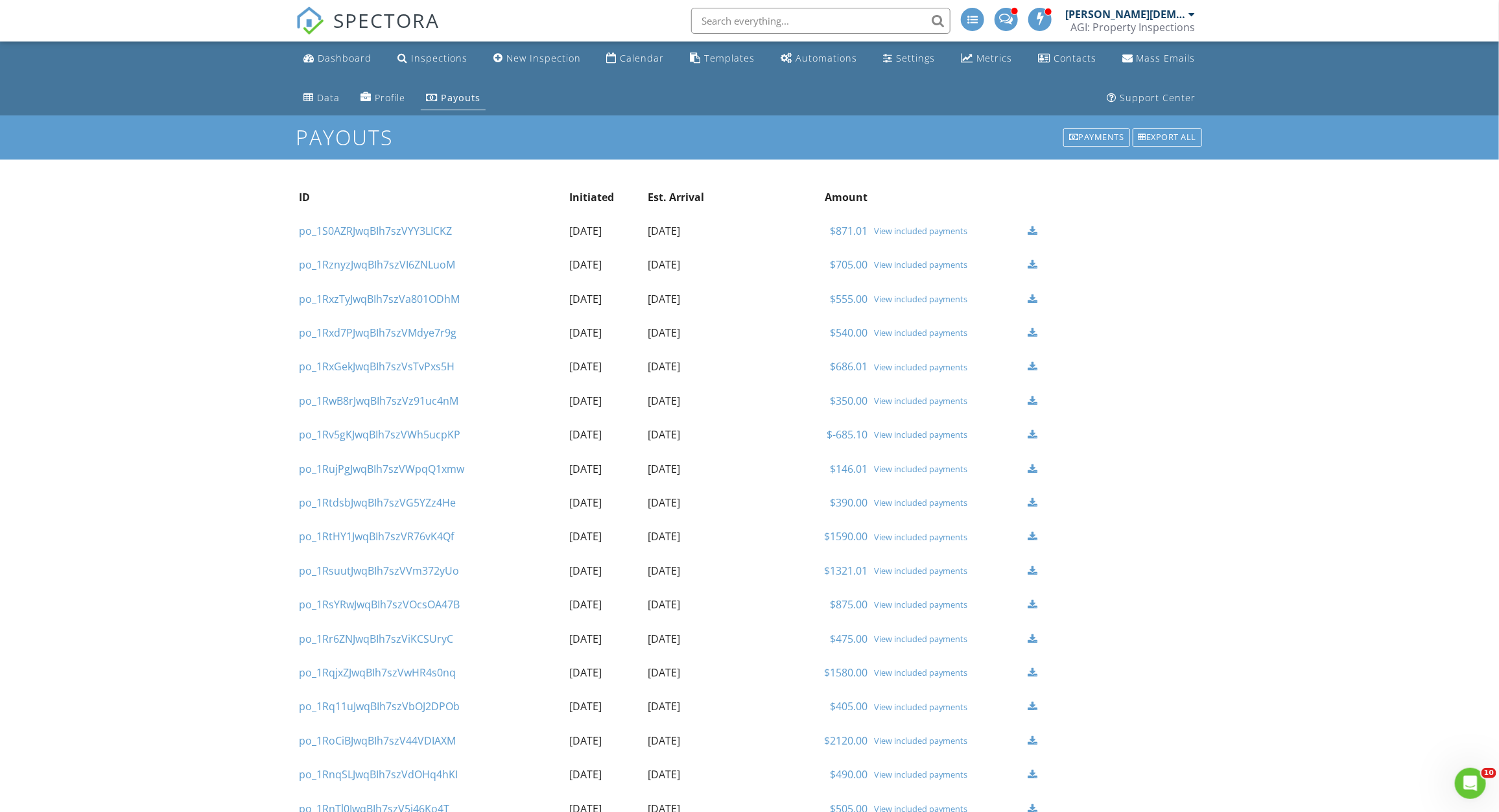
click at [1033, 228] on div at bounding box center [1033, 230] width 9 height 10
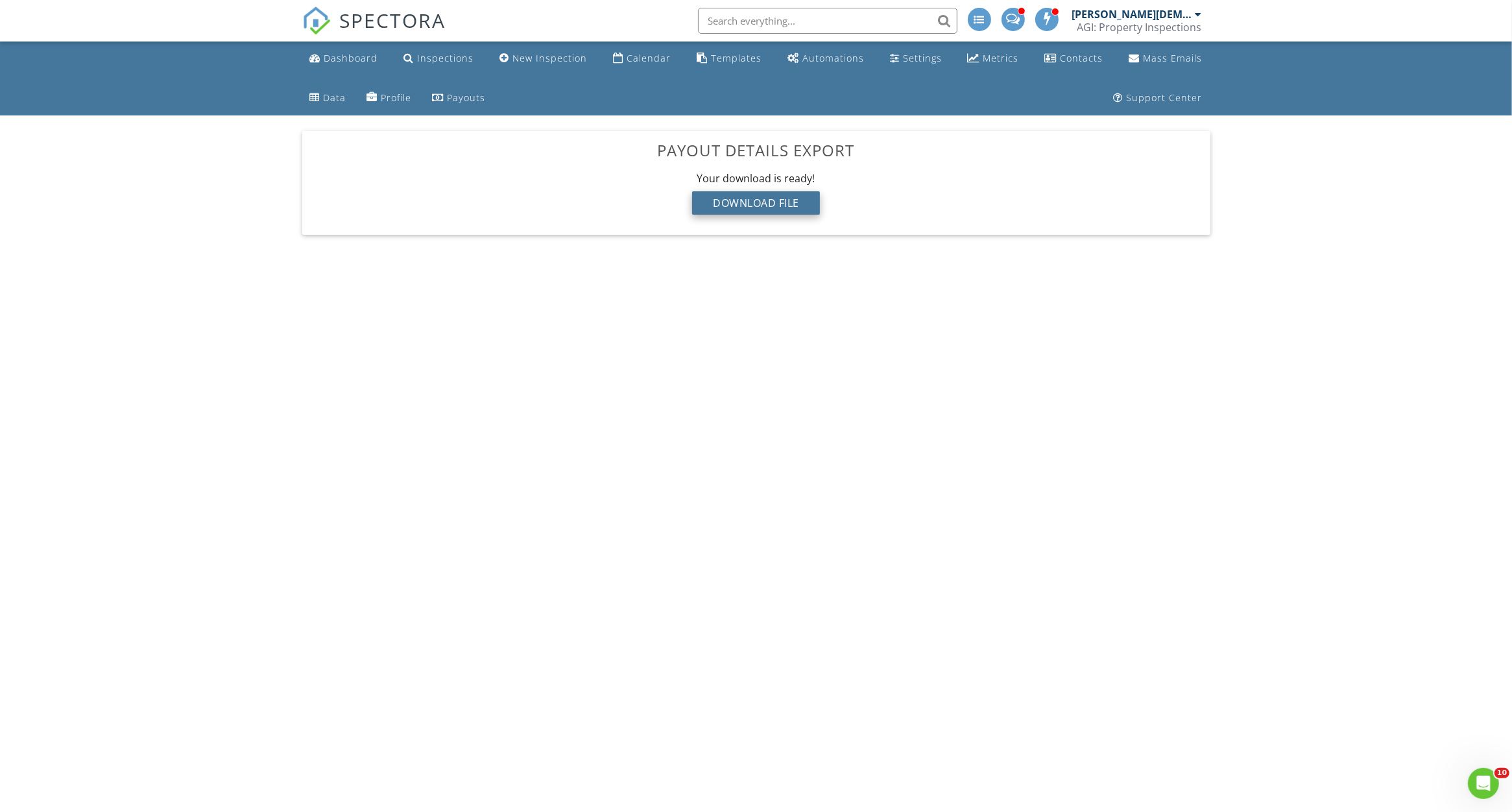
click at [761, 205] on div "Download File" at bounding box center [756, 203] width 128 height 24
click at [747, 320] on body "SPECTORA [PERSON_NAME] AGI: Property Inspections Role: Inspector Change Role Da…" at bounding box center [756, 401] width 1512 height 802
click at [362, 86] on link "Profile" at bounding box center [390, 98] width 55 height 24
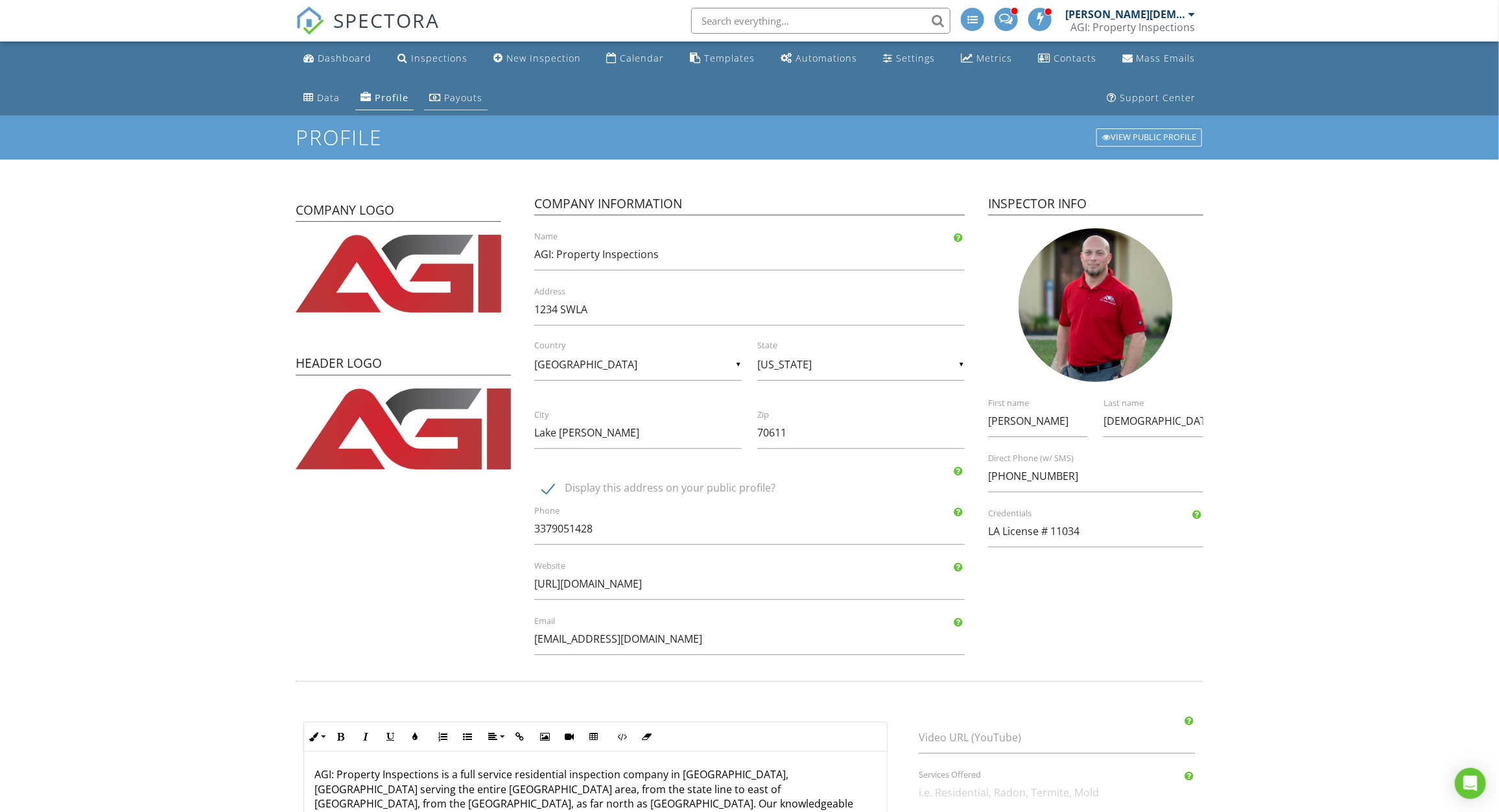
click at [424, 92] on link "Payouts" at bounding box center [456, 98] width 63 height 24
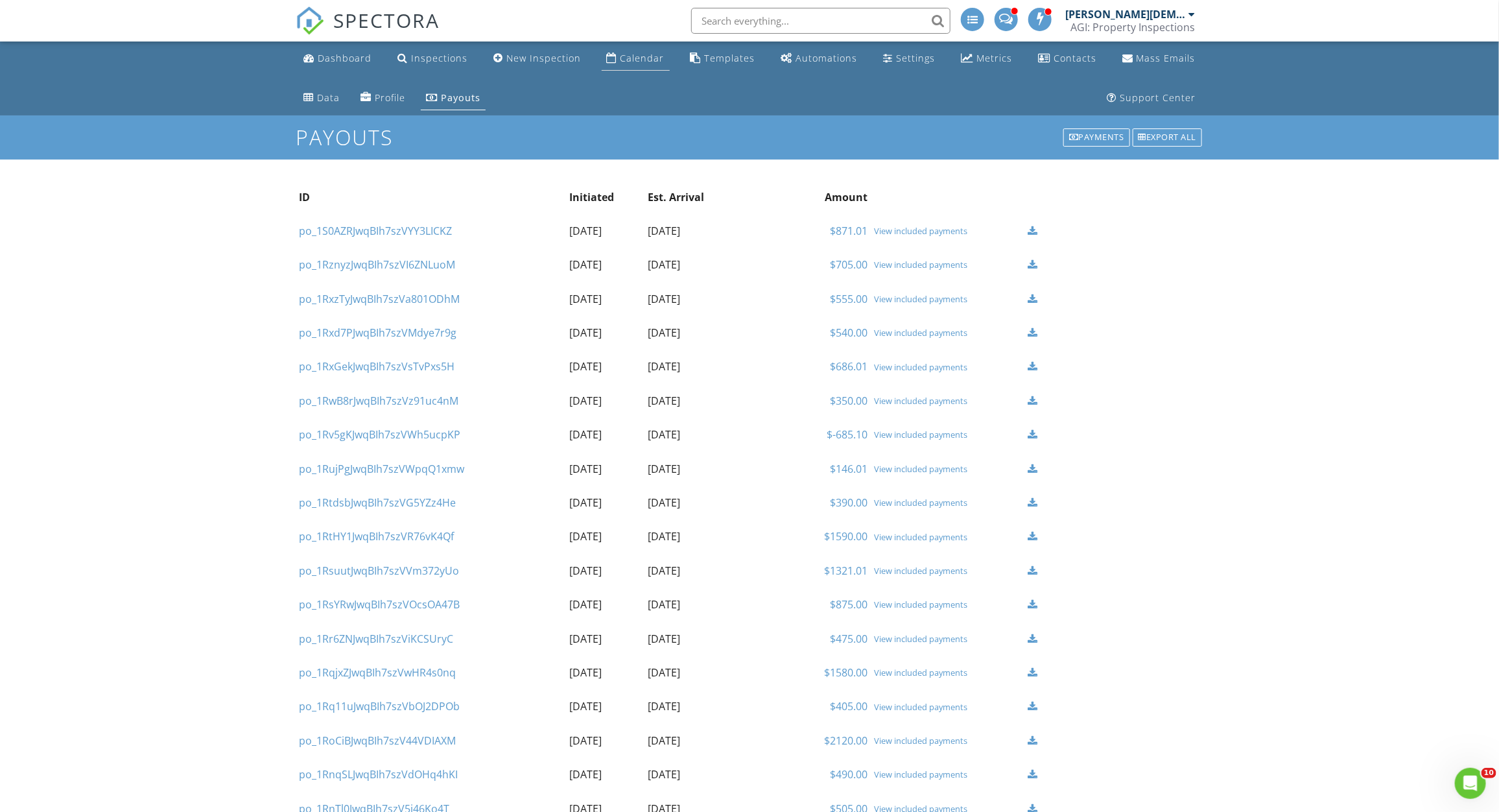
click at [602, 69] on link "Calendar" at bounding box center [636, 59] width 68 height 24
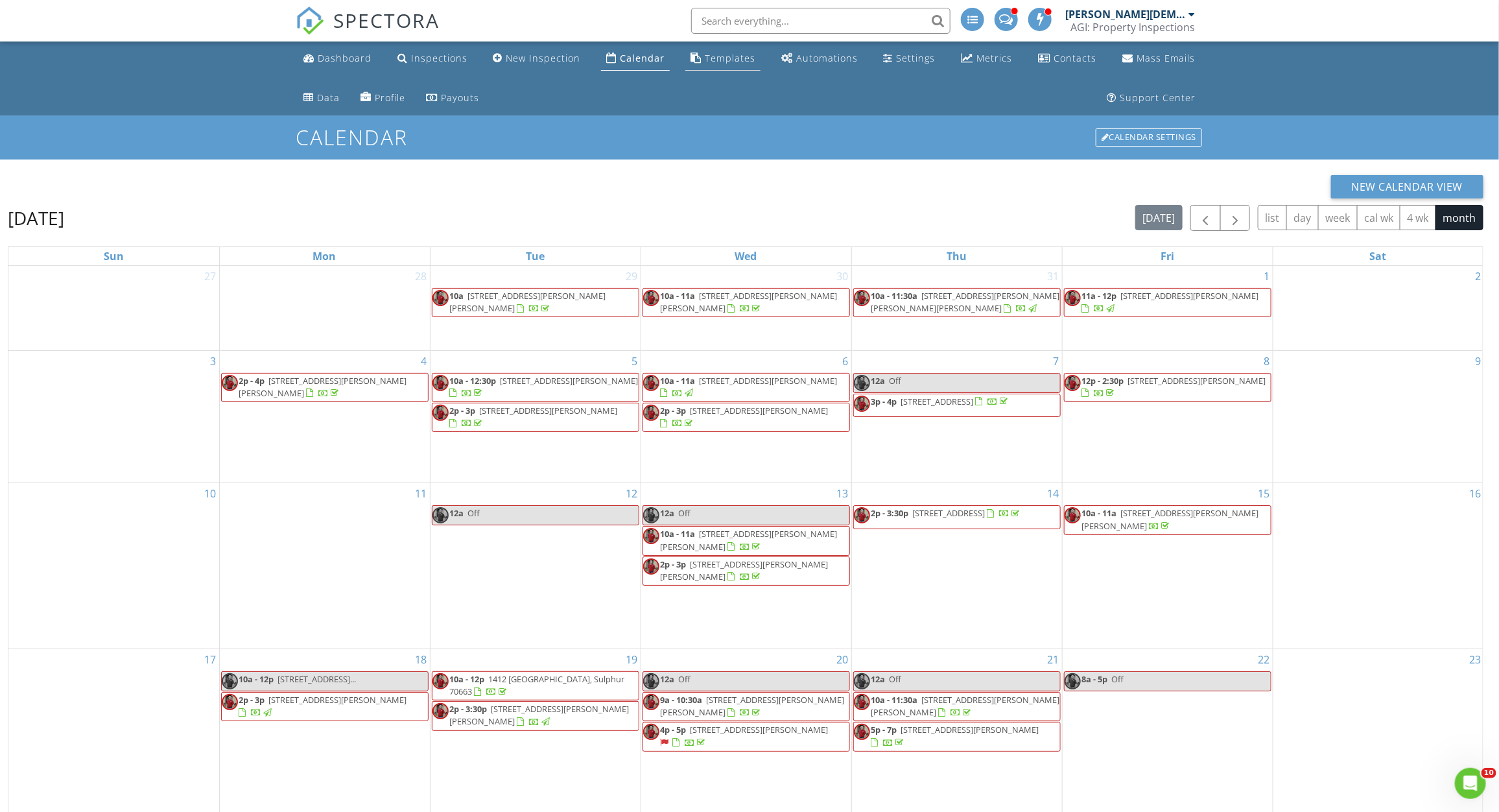
click at [719, 69] on link "Templates" at bounding box center [723, 59] width 75 height 24
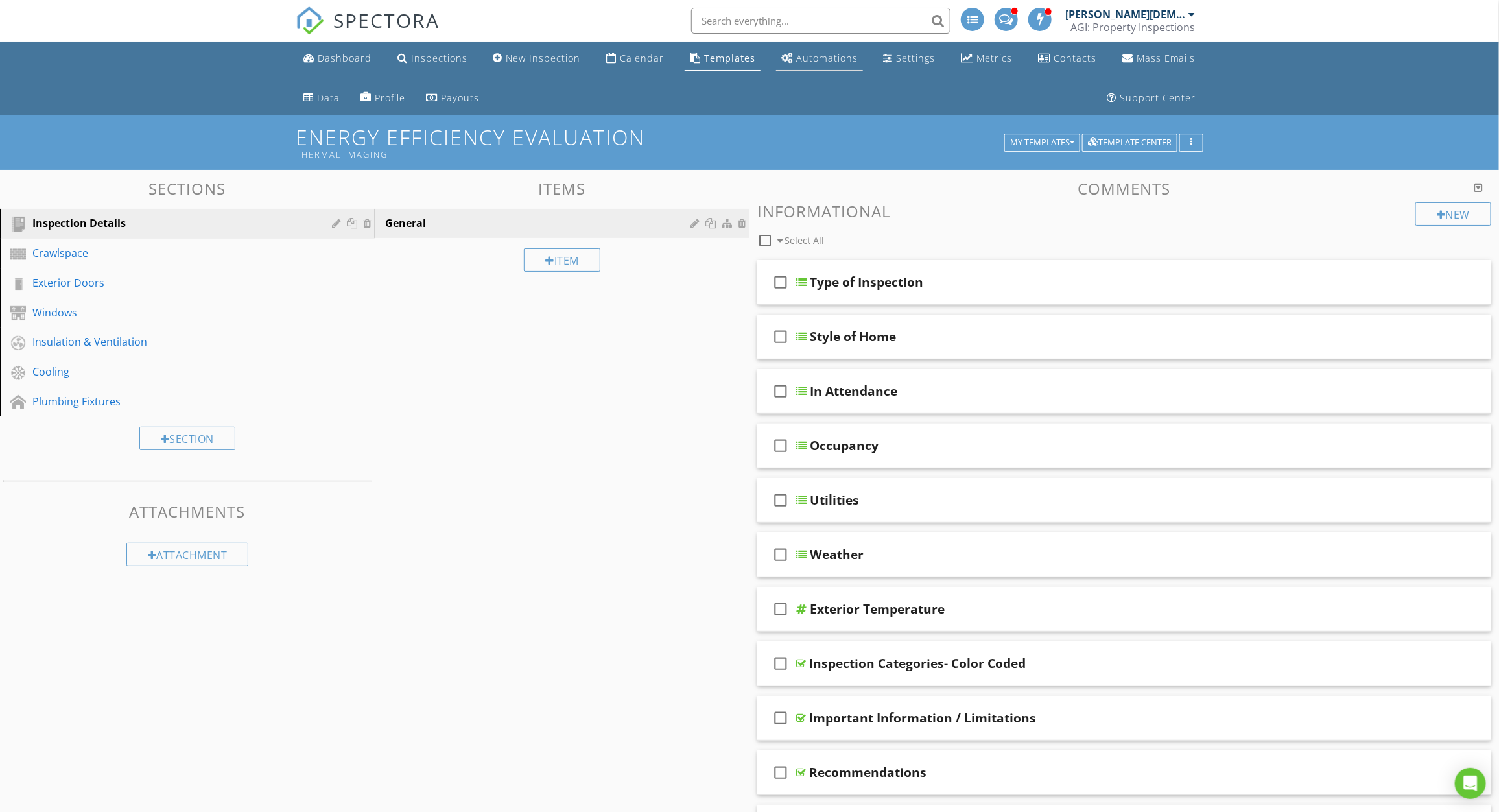
click at [792, 69] on link "Automations" at bounding box center [820, 59] width 87 height 24
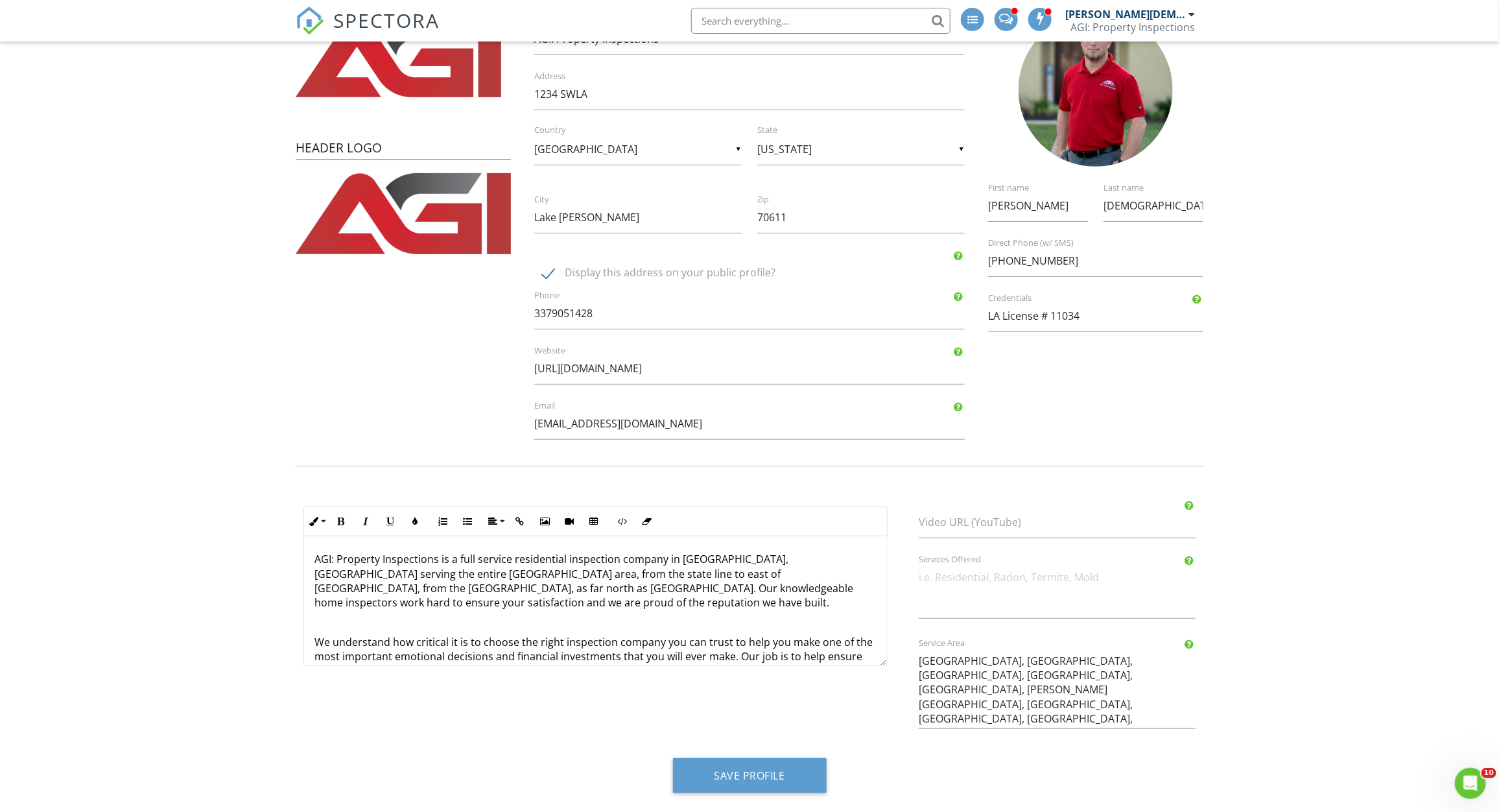
click at [174, 398] on form "Profile View Public Profile Company Logo Header Logo Company Information AGI: P…" at bounding box center [750, 351] width 1499 height 902
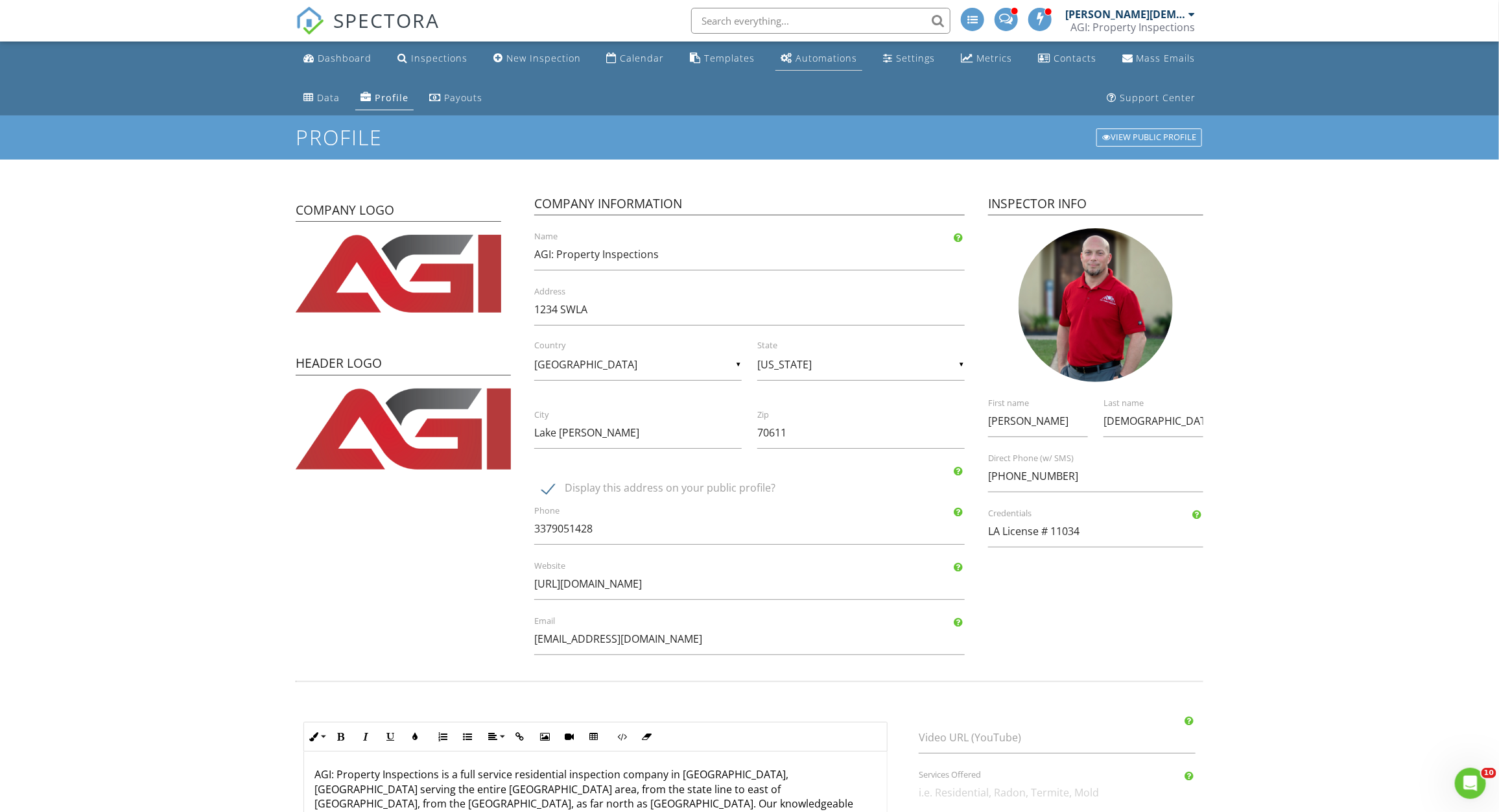
click at [796, 60] on div "Automations" at bounding box center [826, 58] width 61 height 12
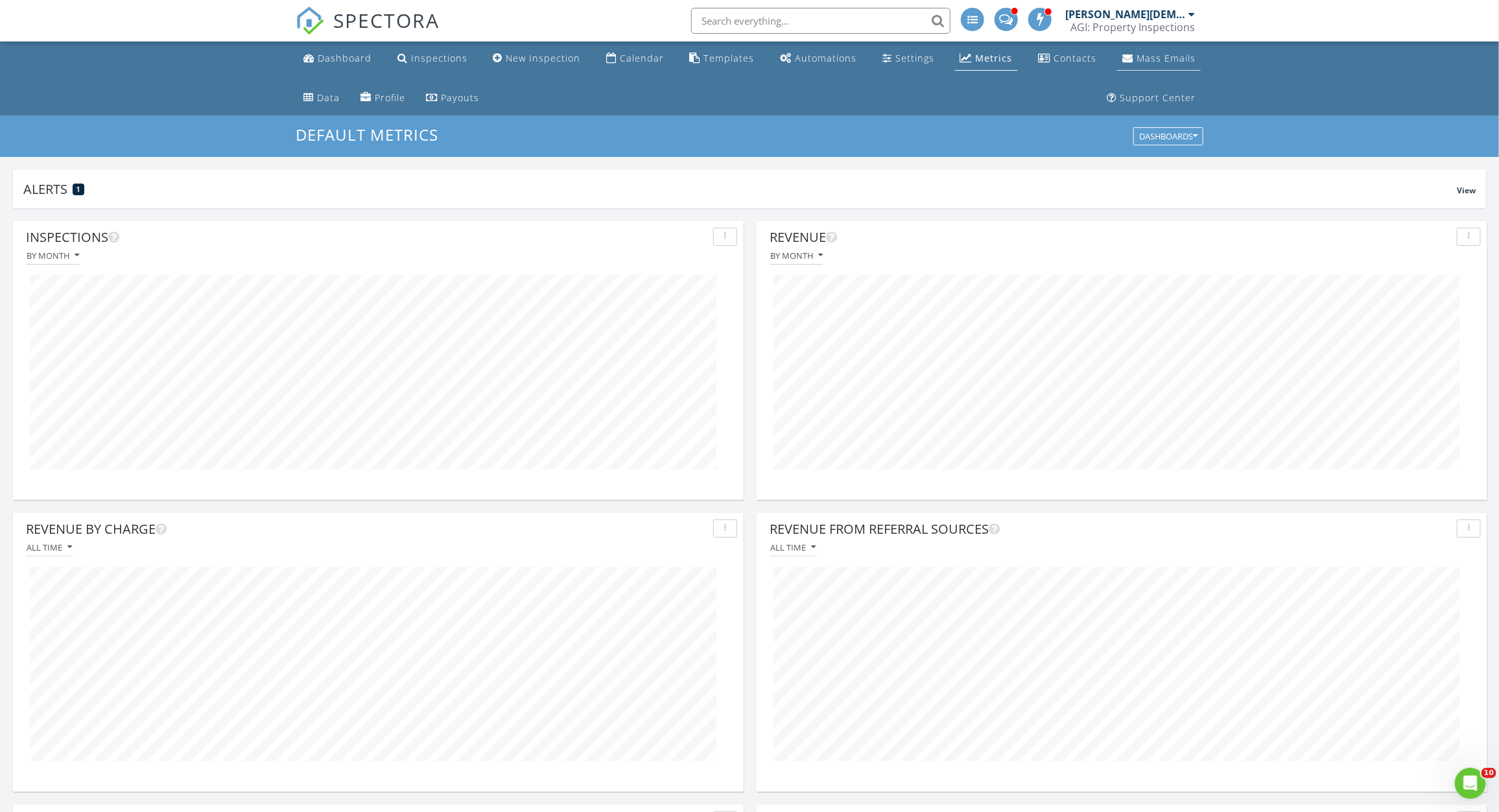
click at [1118, 66] on link "Mass Emails" at bounding box center [1159, 59] width 84 height 24
